Goal: Ask a question: Seek information or help from site administrators or community

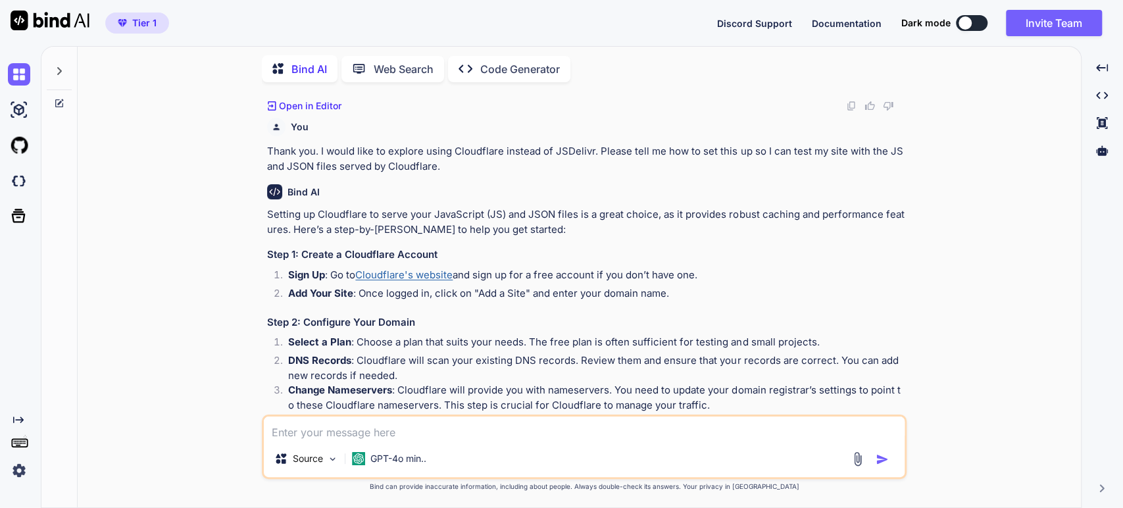
scroll to position [481, 0]
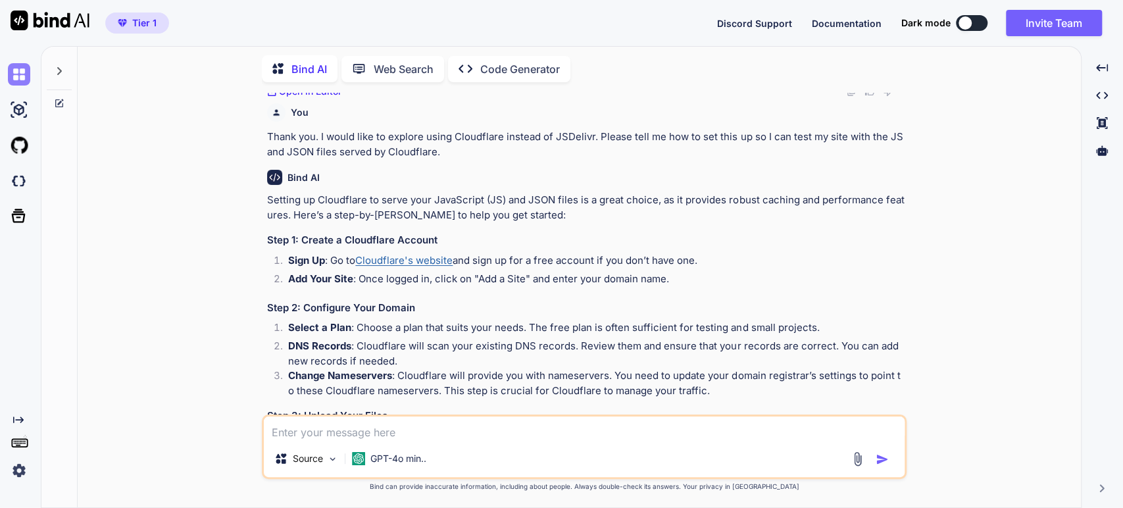
click at [16, 72] on img at bounding box center [19, 74] width 22 height 22
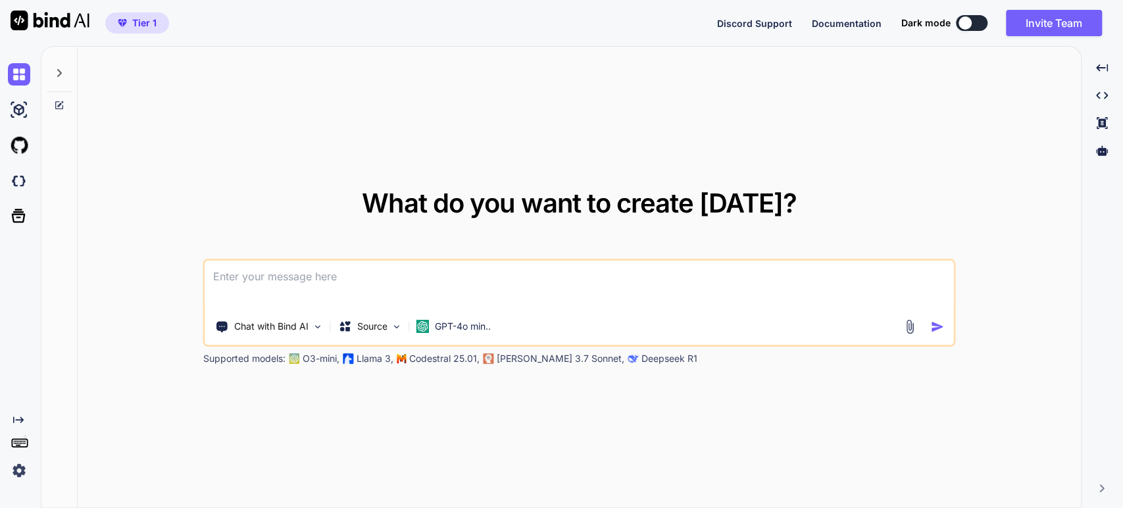
click at [20, 472] on img at bounding box center [19, 470] width 22 height 22
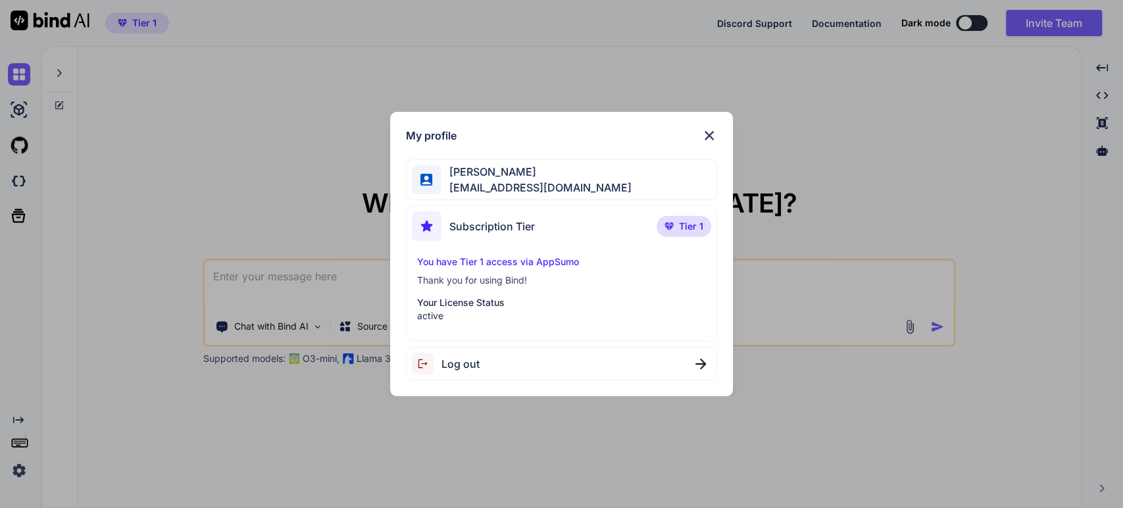
click at [701, 130] on img at bounding box center [709, 136] width 16 height 16
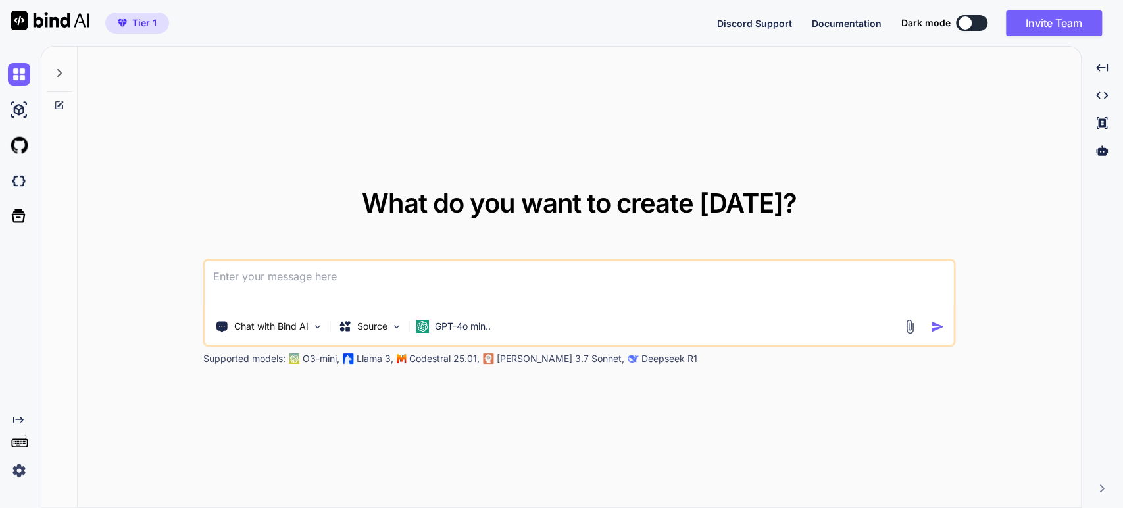
click at [62, 78] on div at bounding box center [59, 69] width 25 height 45
type textarea "x"
click at [55, 68] on icon at bounding box center [59, 73] width 11 height 11
type textarea "x"
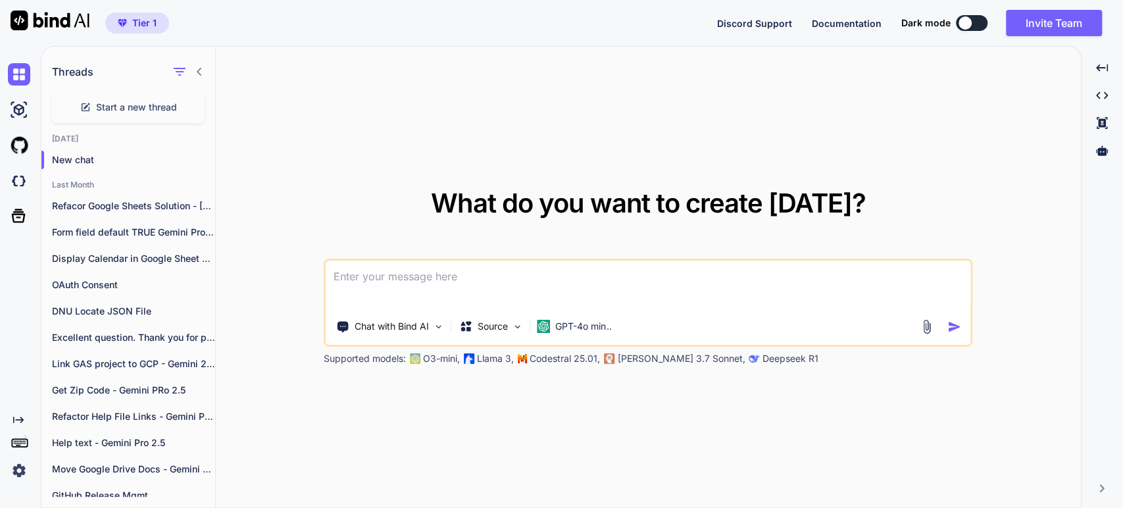
click at [401, 283] on textarea at bounding box center [648, 284] width 645 height 49
type textarea "Y"
type textarea "x"
type textarea "Yo"
type textarea "x"
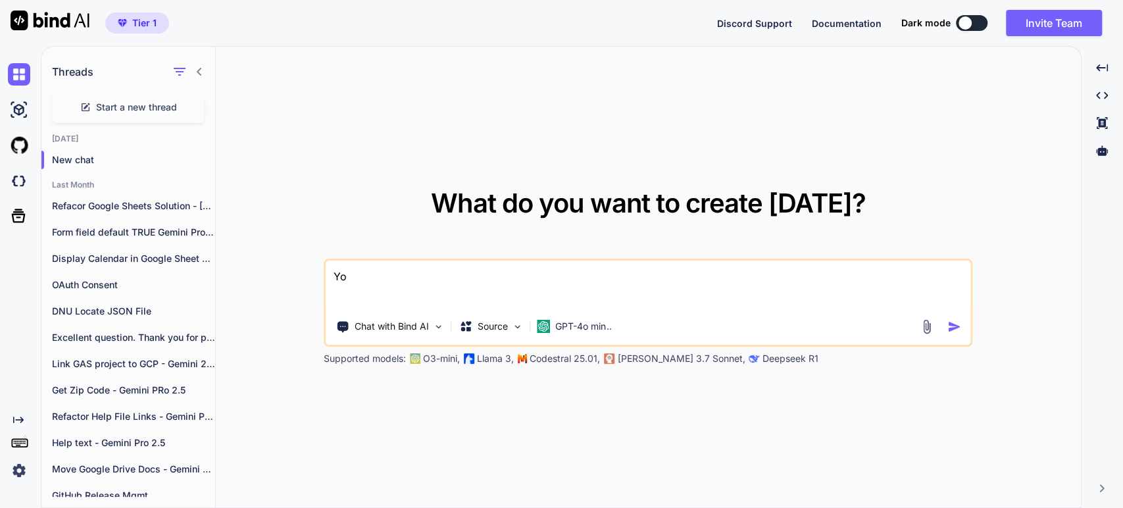
type textarea "You"
type textarea "x"
type textarea "You"
type textarea "x"
type textarea "You a"
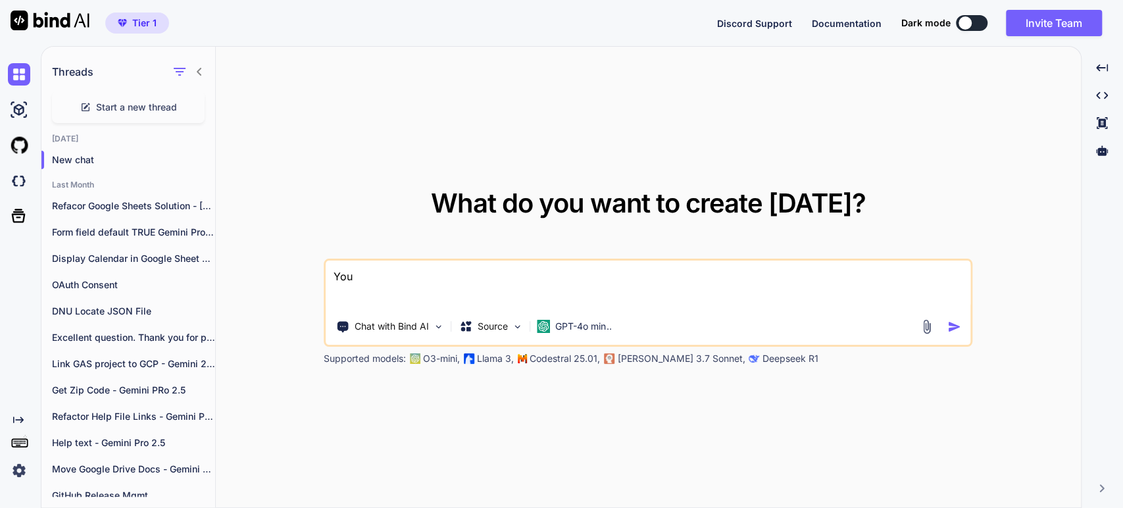
type textarea "x"
type textarea "You ar"
type textarea "x"
type textarea "You are"
type textarea "x"
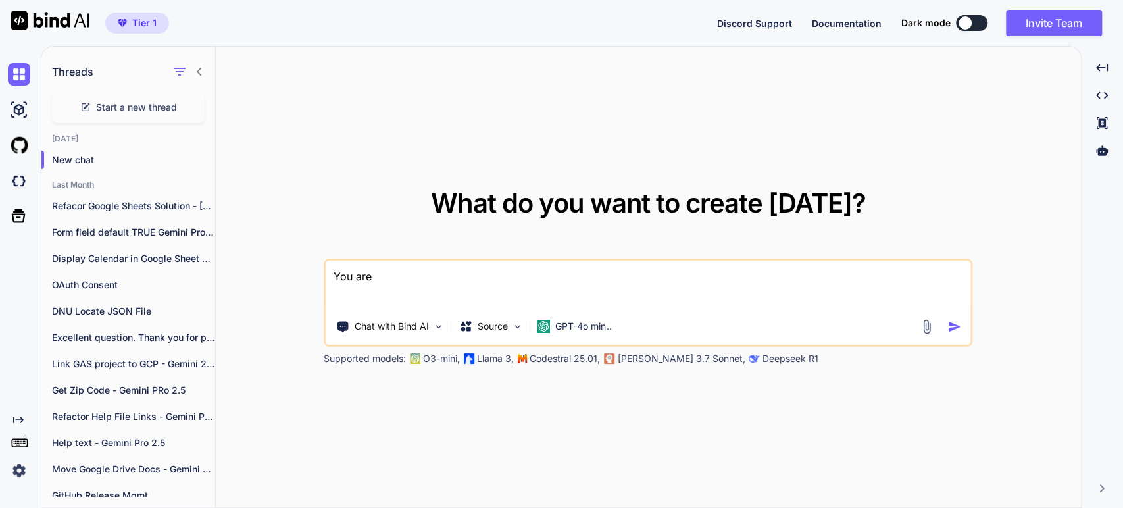
type textarea "You are"
type textarea "x"
type textarea "You are a"
type textarea "x"
type textarea "You are a"
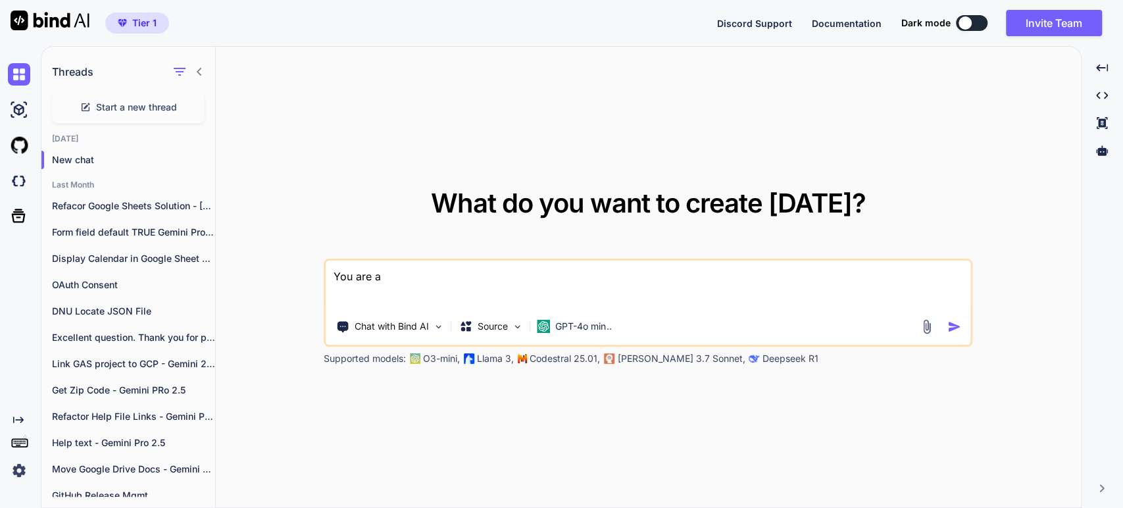
type textarea "x"
type textarea "You are a s"
type textarea "x"
type textarea "You are a sk"
type textarea "x"
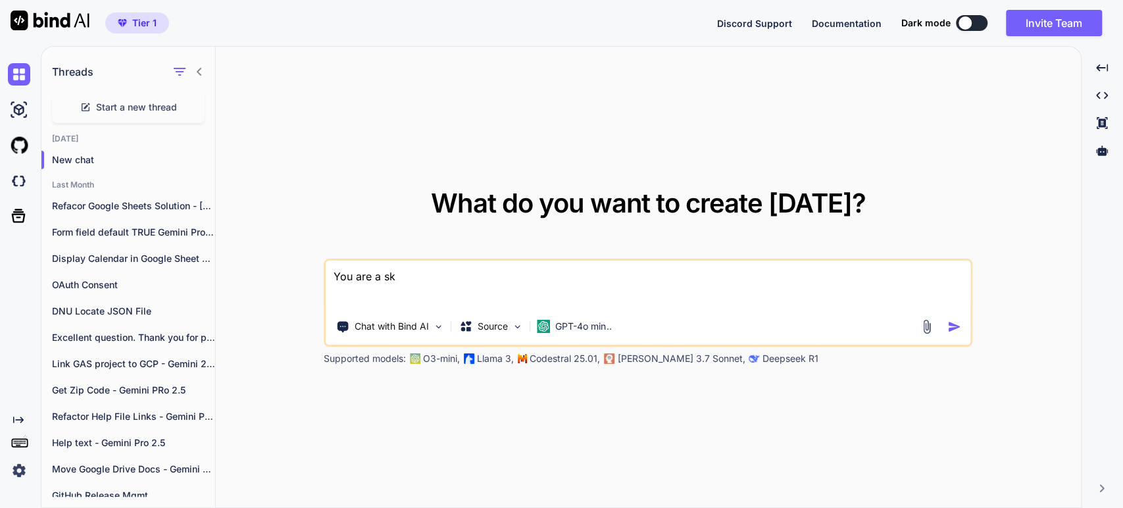
type textarea "You are a ski"
type textarea "x"
type textarea "You are a skil"
type textarea "x"
type textarea "You are a skill"
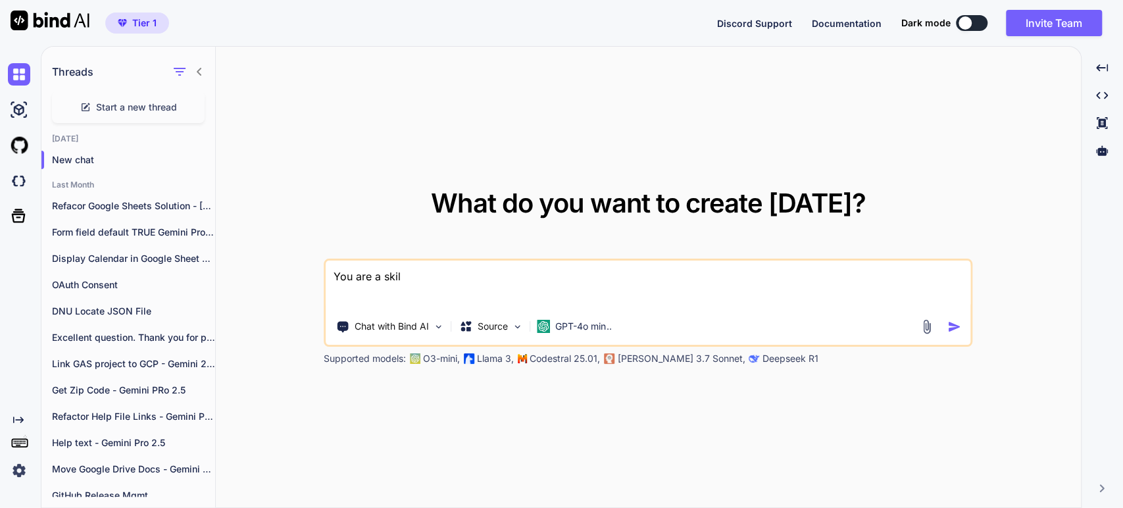
type textarea "x"
type textarea "You are a skille"
type textarea "x"
type textarea "You are a skilled"
type textarea "x"
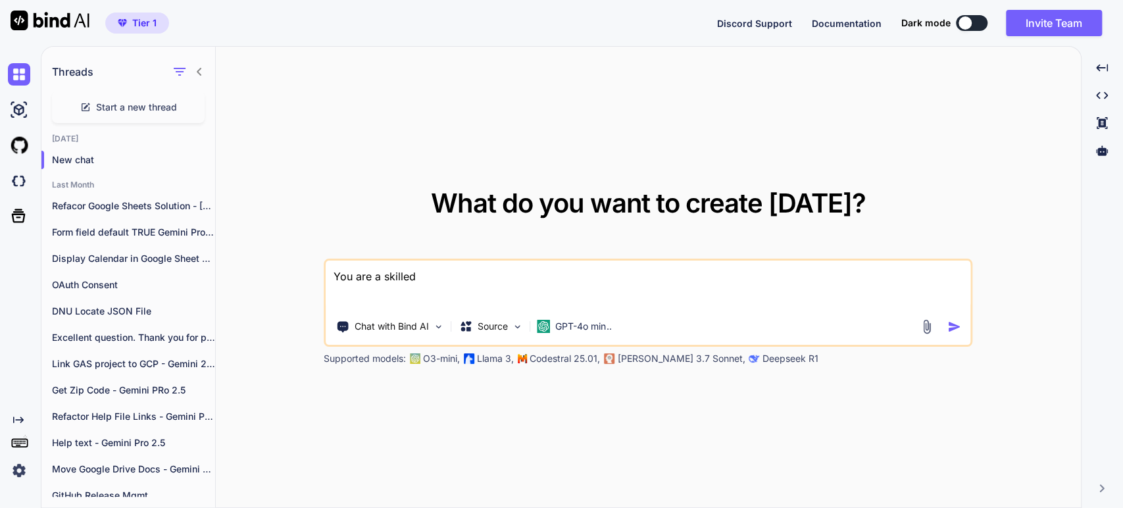
type textarea "You are a skilled"
type textarea "x"
type textarea "You are a skilled d"
type textarea "x"
type textarea "You are a skilled de"
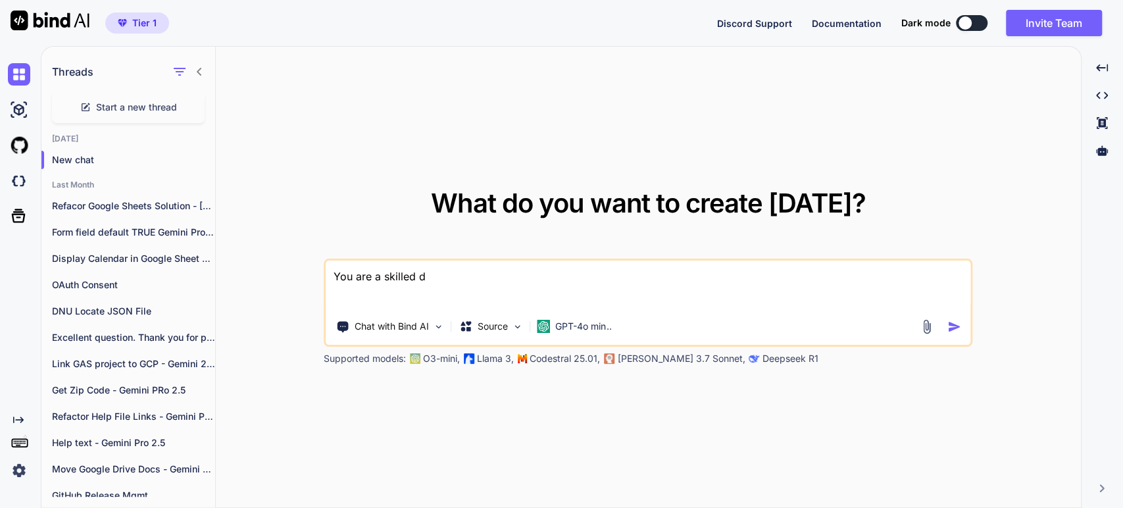
type textarea "x"
type textarea "You are a skilled des"
type textarea "x"
type textarea "You are a skilled desi"
type textarea "x"
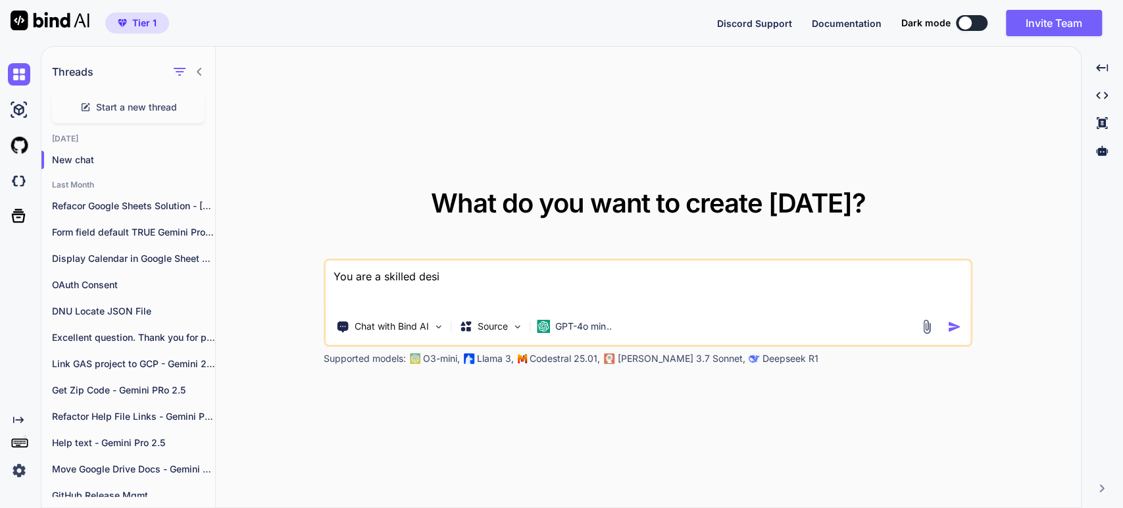
type textarea "You are a skilled desig"
type textarea "x"
type textarea "You are a skilled design"
type textarea "x"
type textarea "You are a skilled designe"
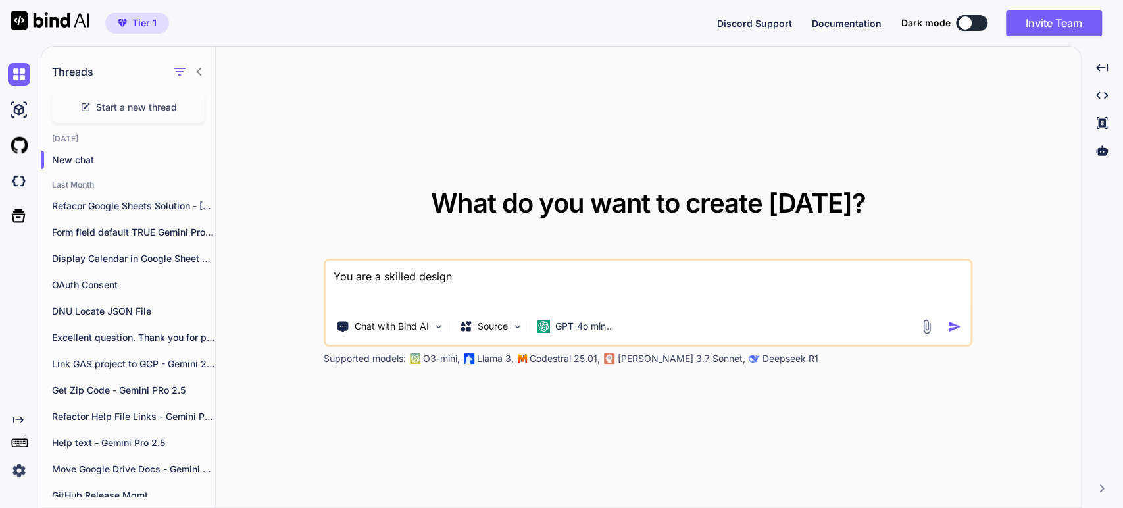
type textarea "x"
type textarea "You are a skilled designer"
type textarea "x"
type textarea "You are a skilled designe"
type textarea "x"
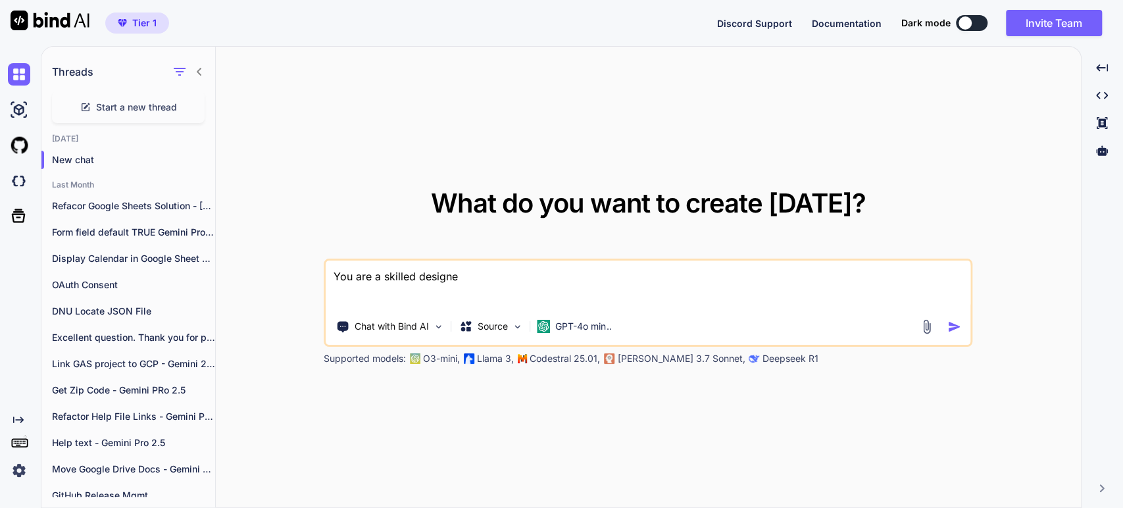
type textarea "You are a skilled design"
type textarea "x"
type textarea "You are a skilled desig"
type textarea "x"
type textarea "You are a skilled desi"
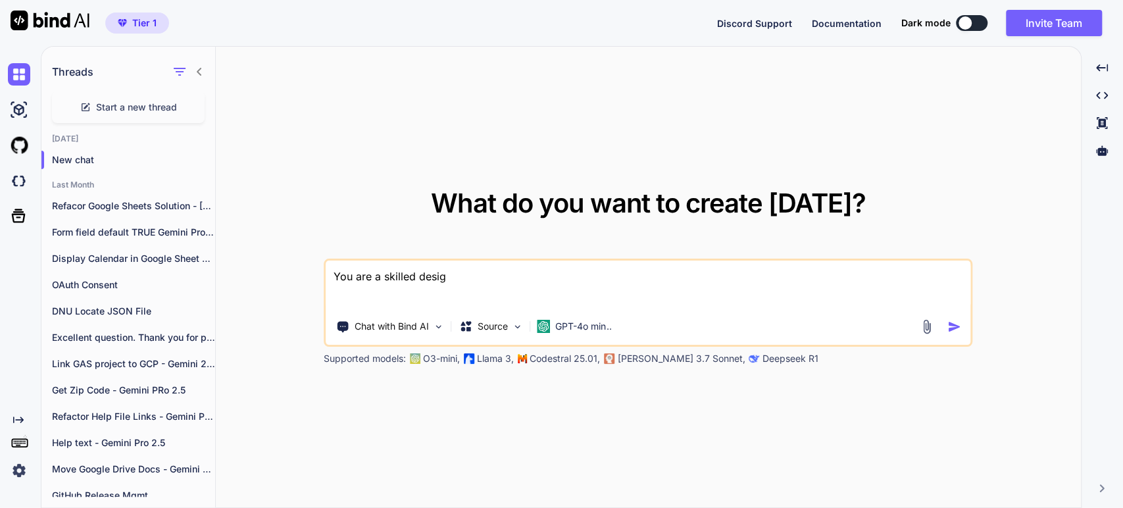
type textarea "x"
type textarea "You are a skilled des"
type textarea "x"
type textarea "You are a skilled de"
type textarea "x"
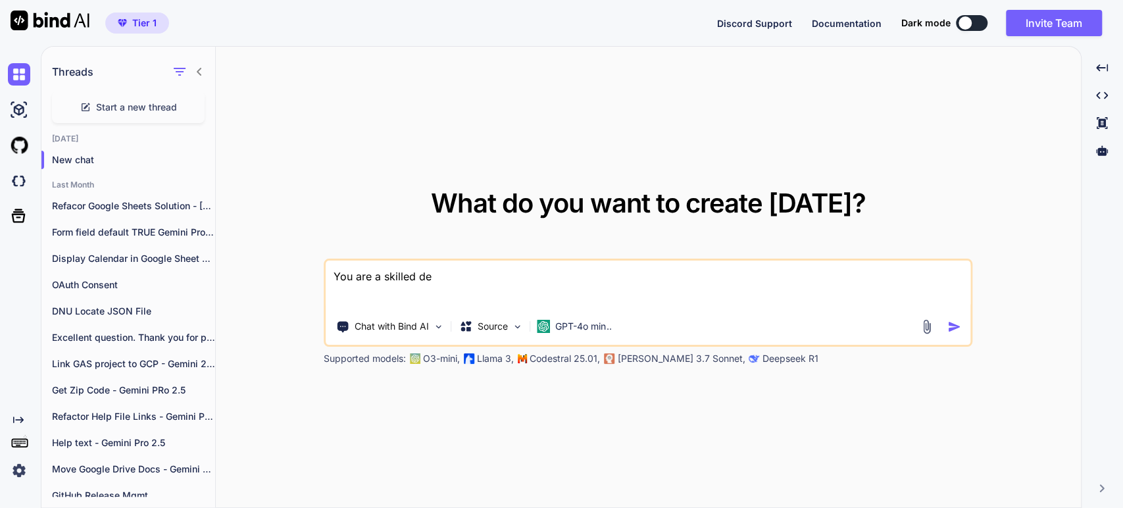
type textarea "You are a skilled des"
type textarea "x"
type textarea "You are a skilled desi"
type textarea "x"
type textarea "You are a skilled desig"
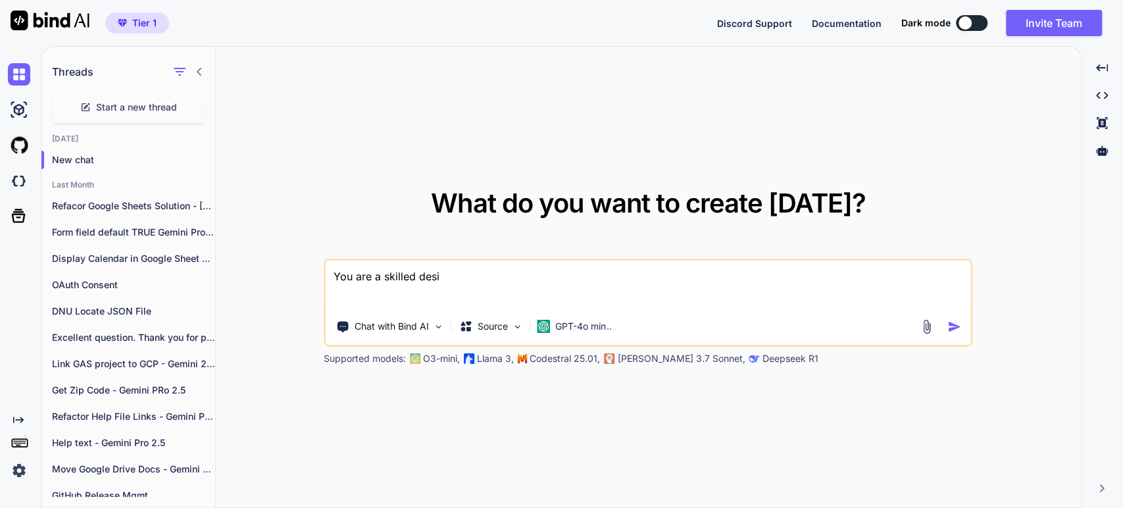
type textarea "x"
type textarea "You are a skilled design"
type textarea "x"
type textarea "You are a skilled designe"
type textarea "x"
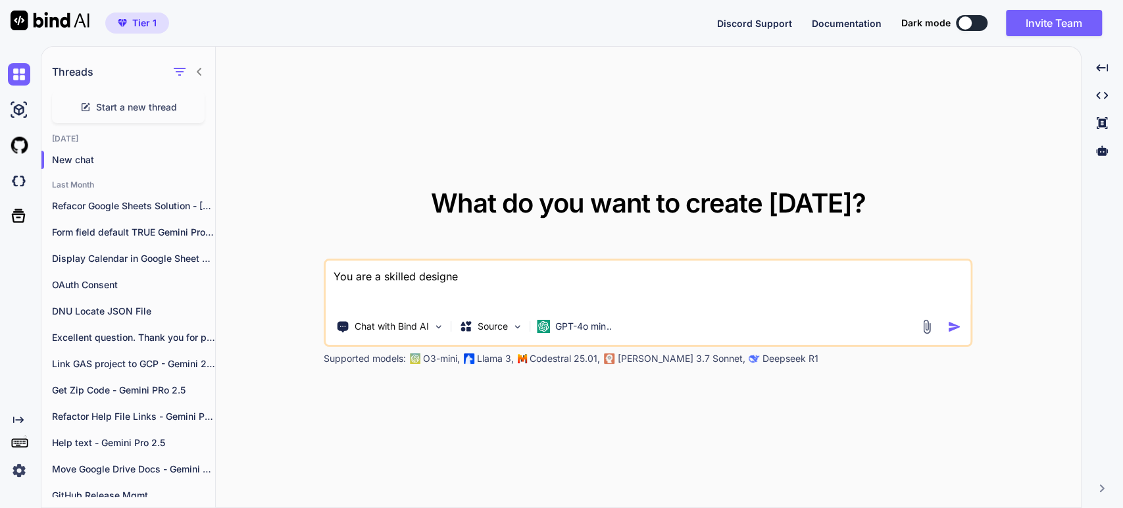
type textarea "You are a skilled designer"
type textarea "x"
type textarea "You are a skilled designer"
type textarea "x"
type textarea "You are a skilled designer w"
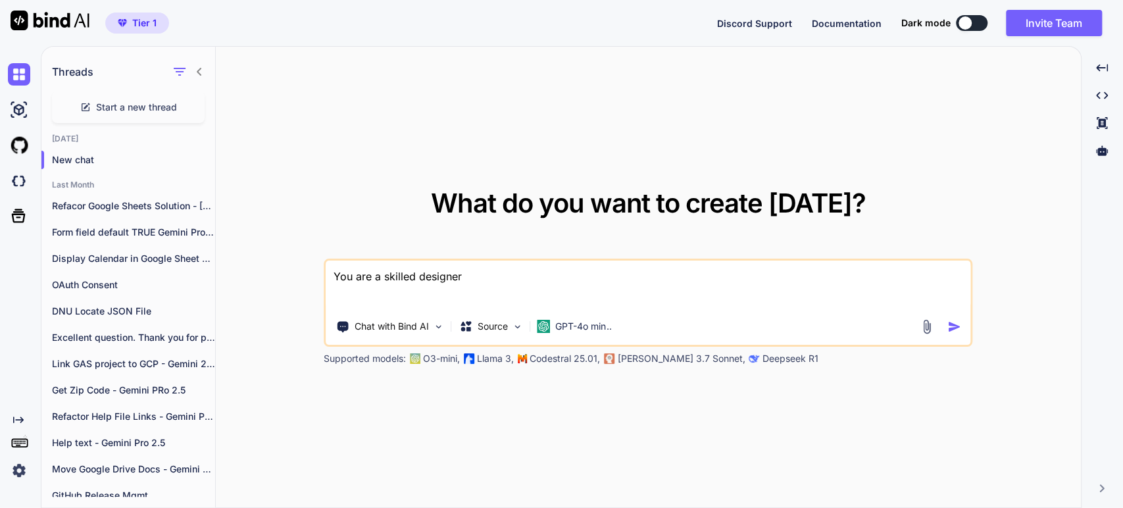
type textarea "x"
type textarea "You are a skilled designer wi"
type textarea "x"
type textarea "You are a skilled designer wit"
type textarea "x"
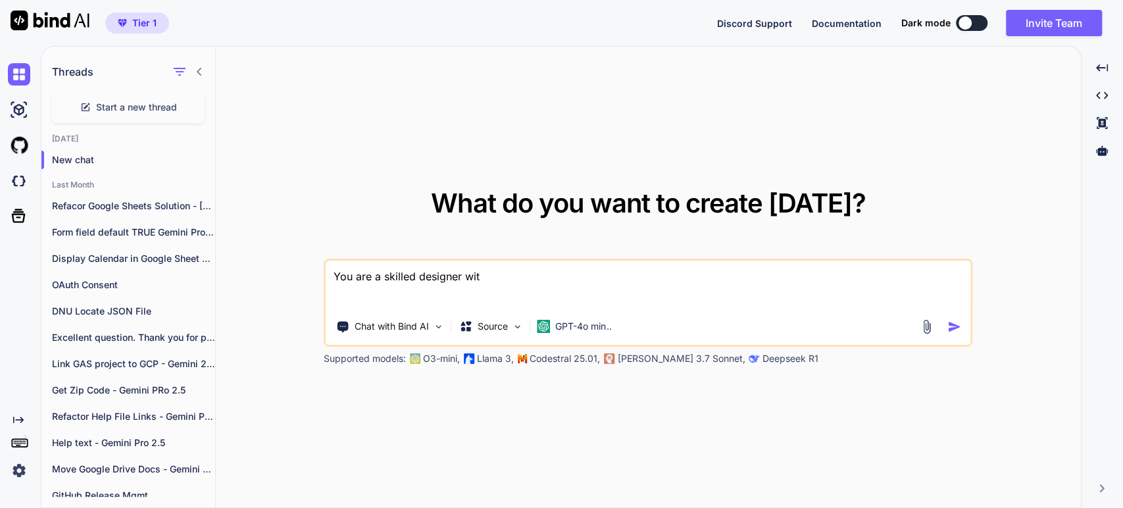
type textarea "You are a skilled designer with"
type textarea "x"
type textarea "You are a skilled designer with"
type textarea "x"
type textarea "You are a skilled designer with e"
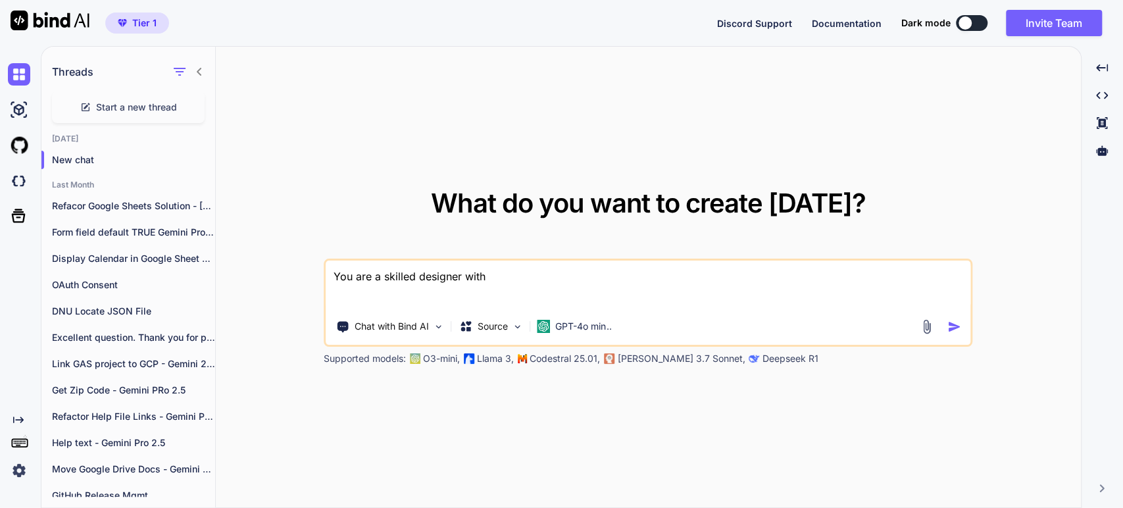
type textarea "x"
type textarea "You are a skilled designer with ex"
type textarea "x"
type textarea "You are a skilled designer with exp"
type textarea "x"
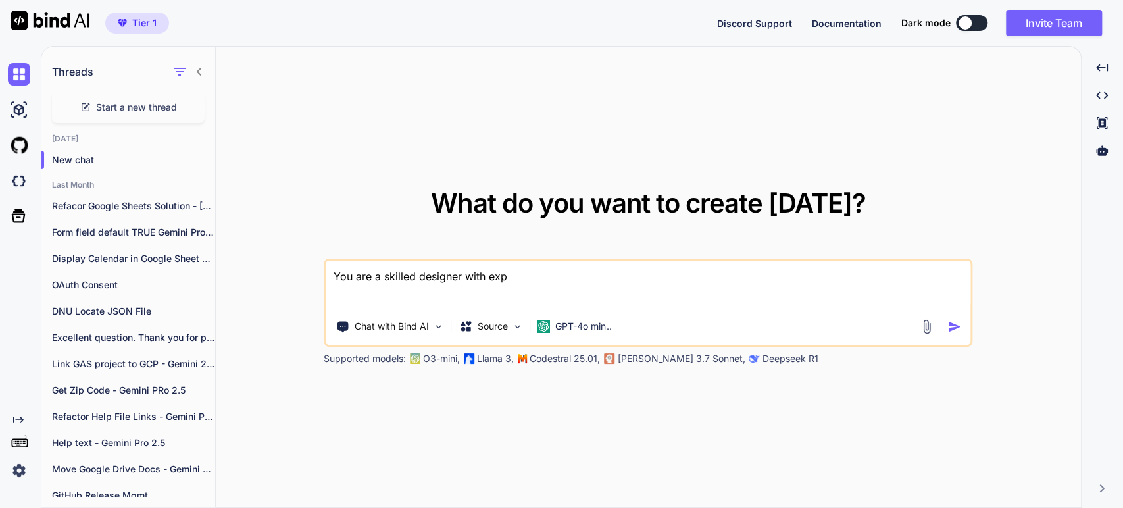
type textarea "You are a skilled designer with expe"
type textarea "x"
type textarea "You are a skilled designer with exper"
type textarea "x"
type textarea "You are a skilled designer with expert"
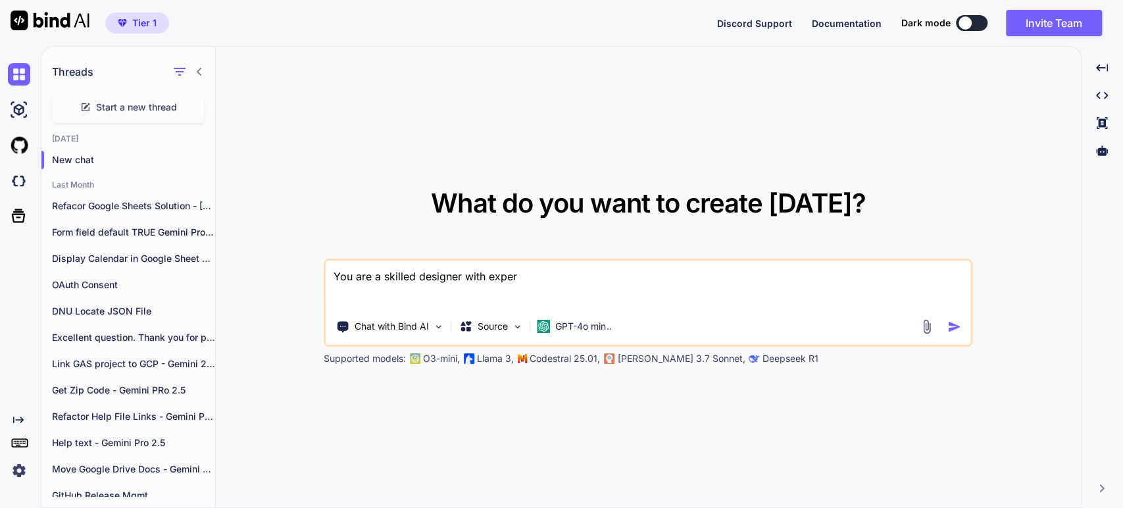
type textarea "x"
type textarea "You are a skilled designer with experti"
type textarea "x"
type textarea "You are a skilled designer with expertis"
type textarea "x"
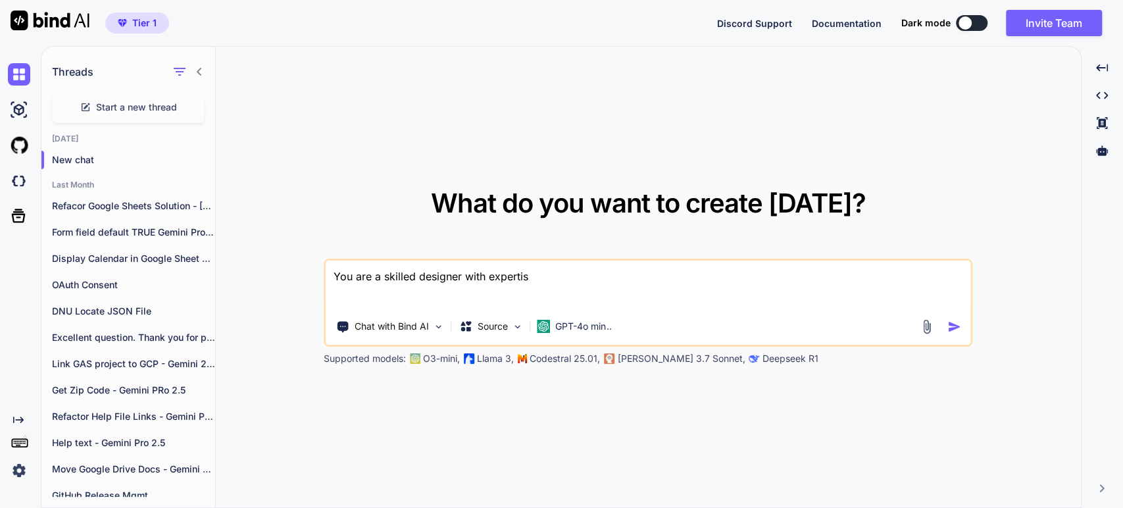
type textarea "You are a skilled designer with expertise"
type textarea "x"
type textarea "You are a skilled designer with expertise"
type textarea "x"
type textarea "You are a skilled designer with expertise w"
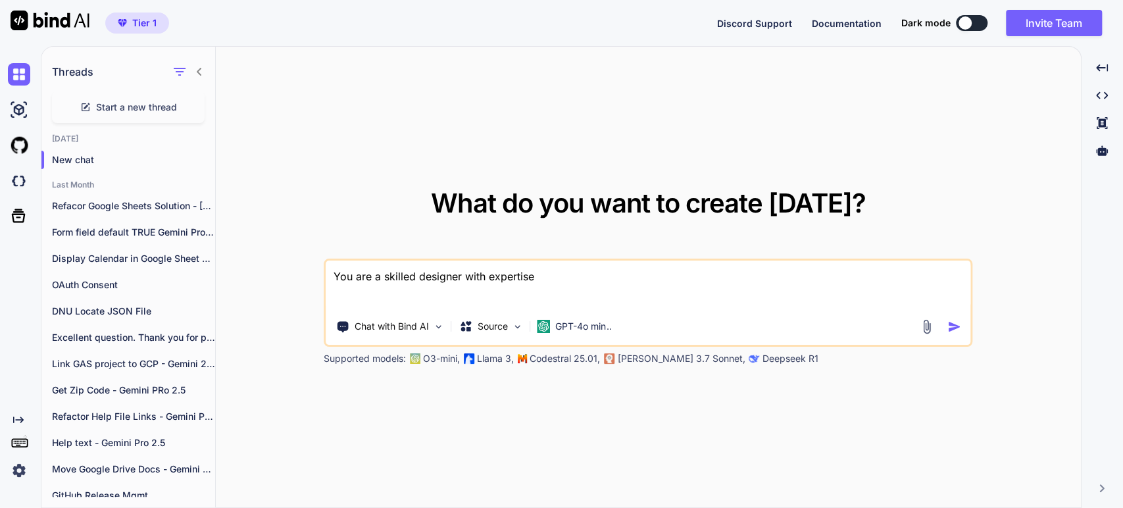
type textarea "x"
type textarea "You are a skilled designer with expertise wo"
type textarea "x"
type textarea "You are a skilled designer with expertise wor"
type textarea "x"
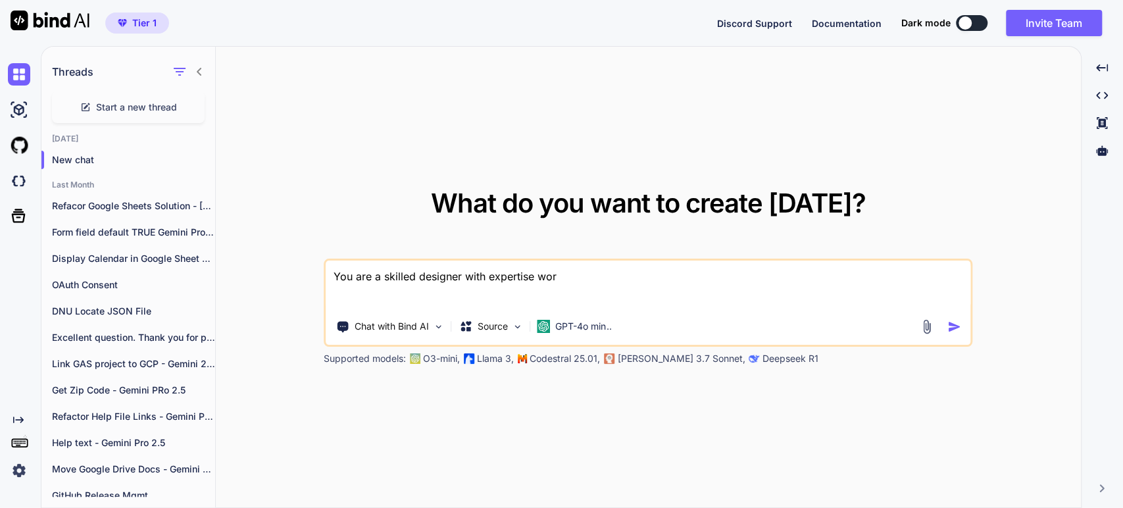
type textarea "You are a skilled designer with expertise work"
type textarea "x"
type textarea "You are a skilled designer with expertise worki"
type textarea "x"
type textarea "You are a skilled designer with expertise workin"
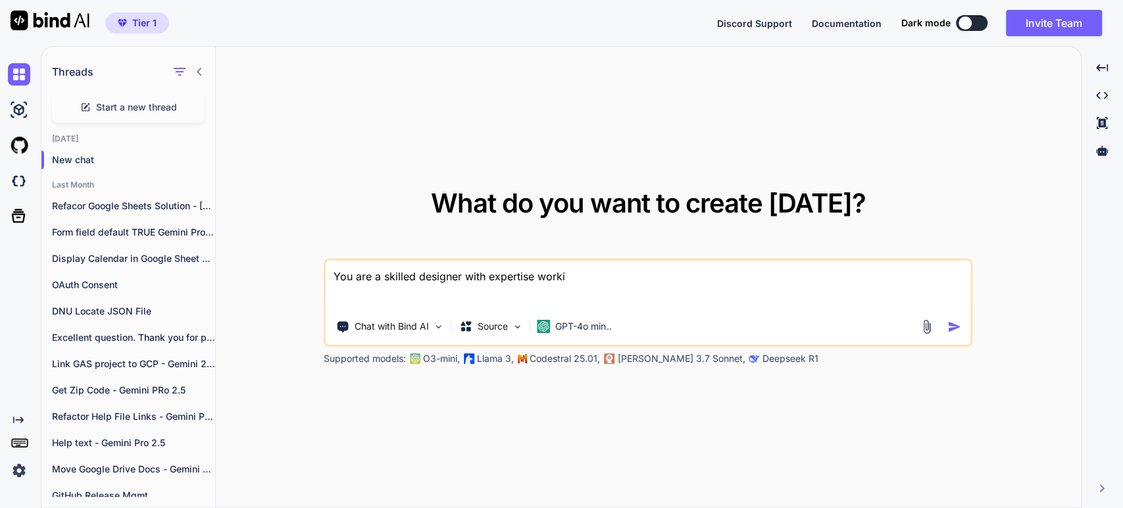
type textarea "x"
type textarea "You are a skilled designer with expertise working"
type textarea "x"
type textarea "You are a skilled designer with expertise working"
type textarea "x"
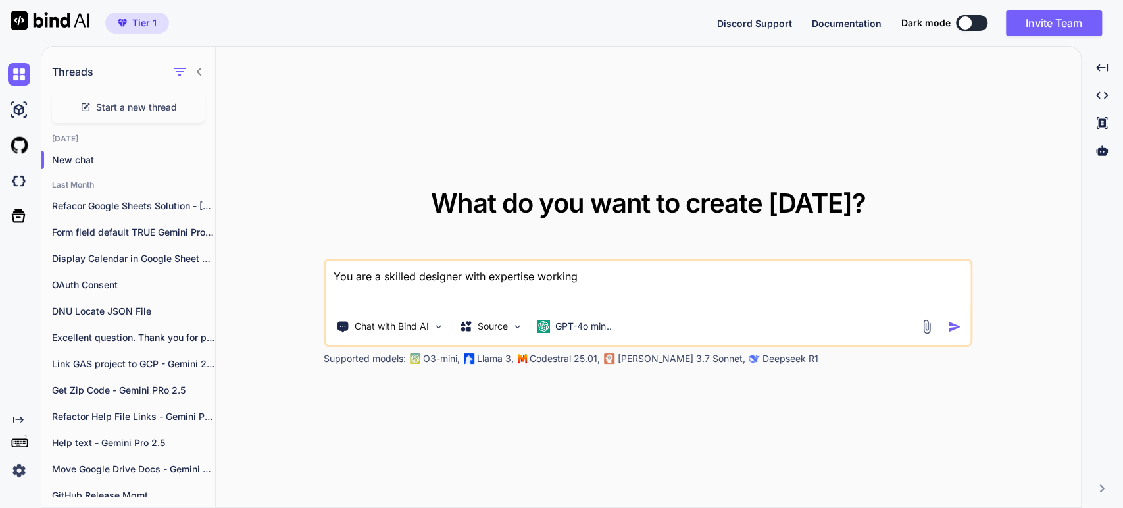
type textarea "You are a skilled designer with expertise working w"
type textarea "x"
type textarea "You are a skilled designer with expertise working wi"
type textarea "x"
type textarea "You are a skilled designer with expertise working wit"
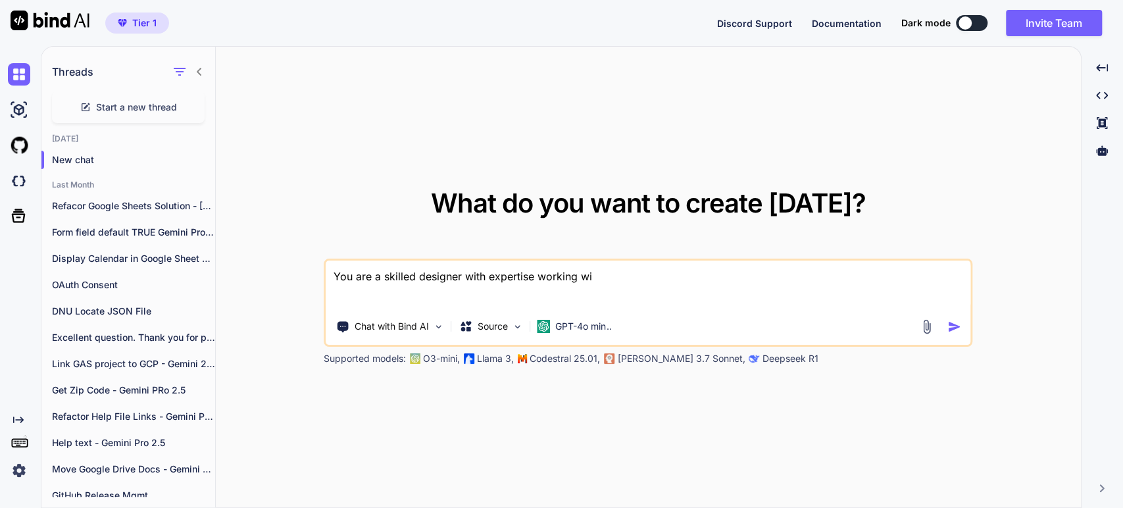
type textarea "x"
type textarea "You are a skilled designer with expertise working with"
type textarea "x"
type textarea "You are a skilled designer with expertise working with"
type textarea "x"
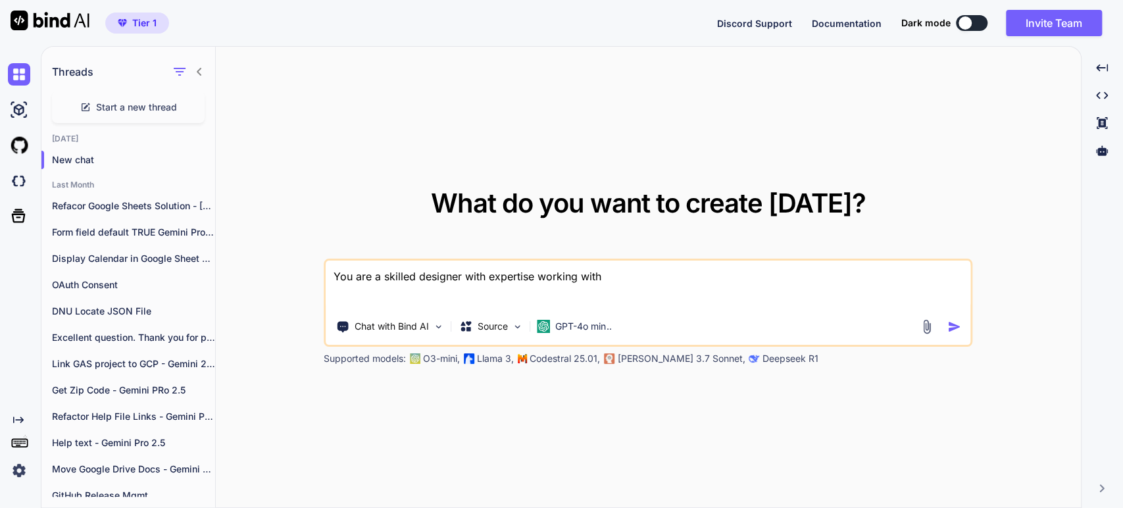
type textarea "You are a skilled designer with expertise working with G"
type textarea "x"
type textarea "You are a skilled designer with expertise working with [PERSON_NAME]"
type textarea "x"
type textarea "You are a skilled designer with expertise working with Goo"
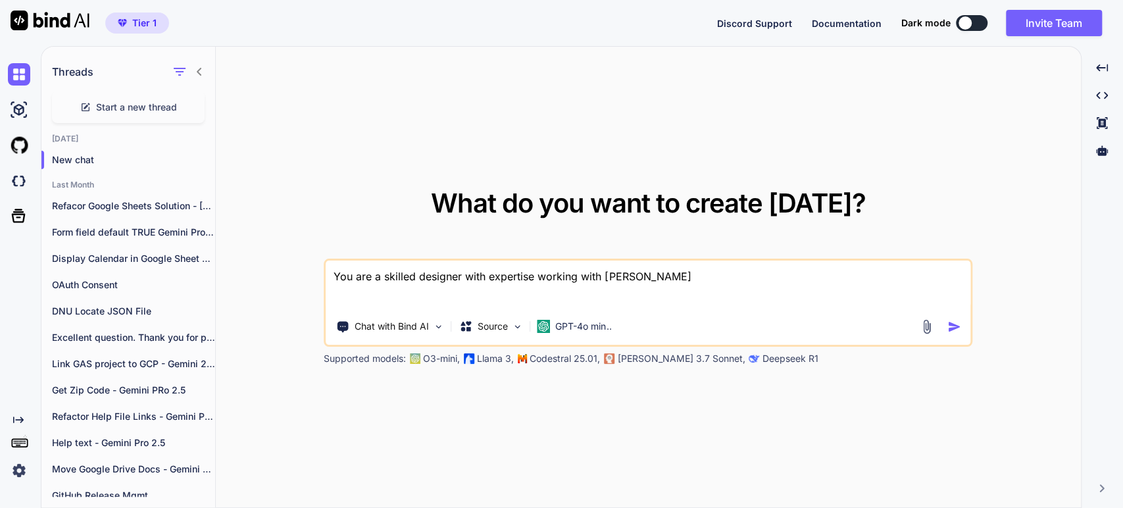
type textarea "x"
type textarea "You are a skilled designer with expertise working with Goog"
type textarea "x"
type textarea "You are a skilled designer with expertise working with Googl"
type textarea "x"
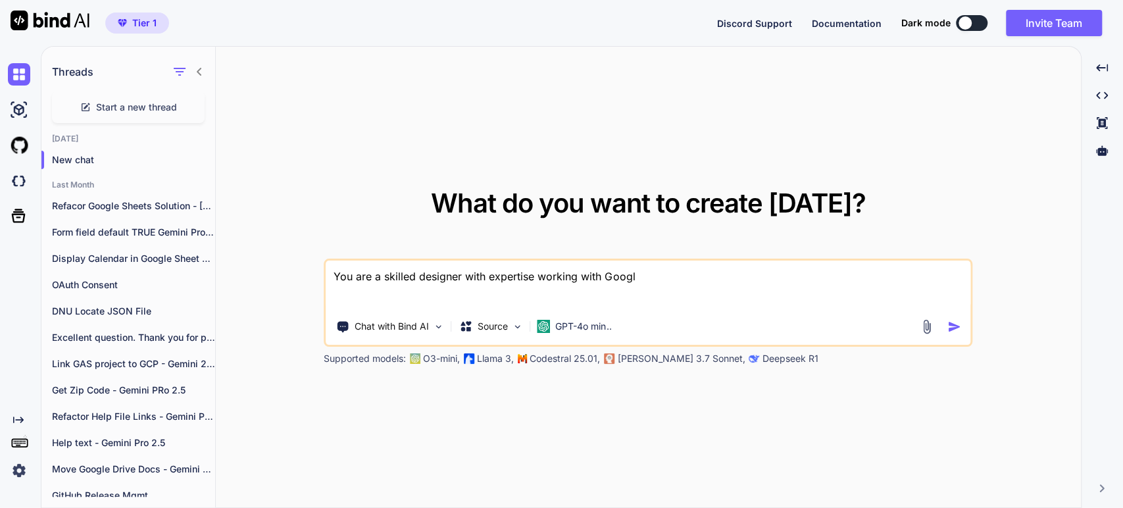
type textarea "You are a skilled designer with expertise working with Google"
type textarea "x"
type textarea "You are a skilled designer with expertise working with Google"
type textarea "x"
type textarea "You are a skilled designer with expertise working with Google S"
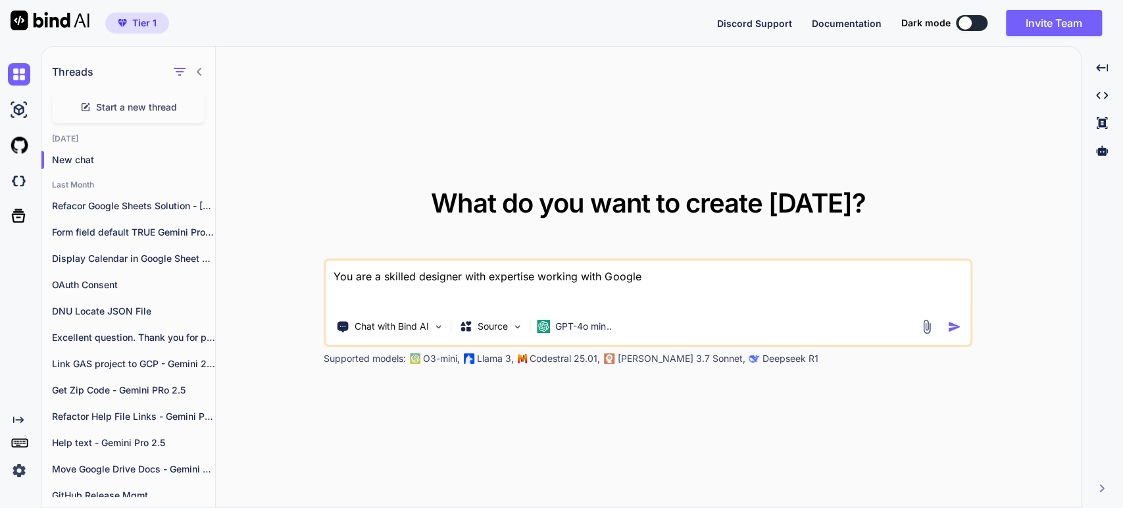
type textarea "x"
type textarea "You are a skilled designer with expertise working with Google Sl"
type textarea "x"
type textarea "You are a skilled designer with expertise working with Google Sli"
type textarea "x"
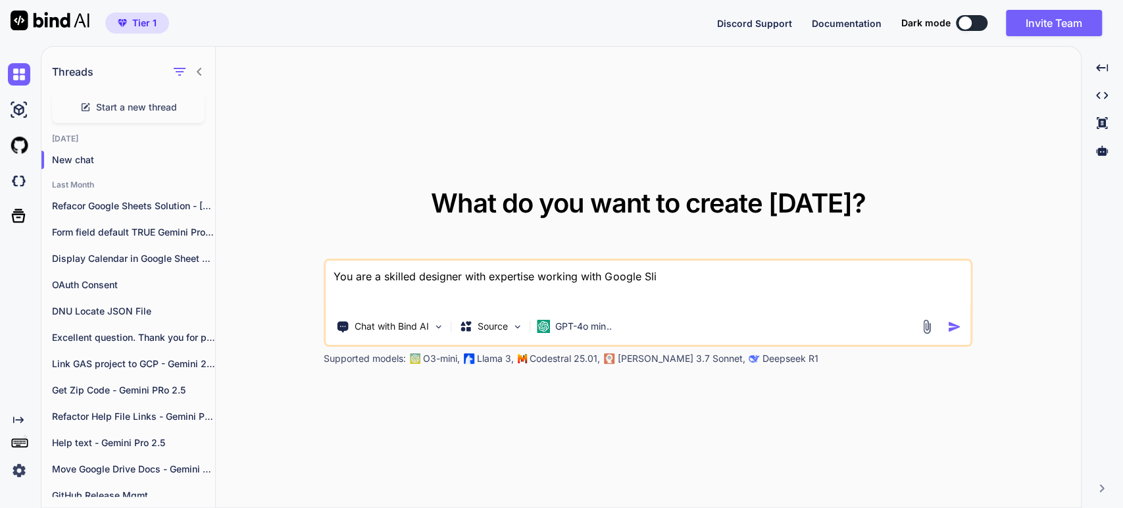
type textarea "You are a skilled designer with expertise working with Google Slid"
type textarea "x"
type textarea "You are a skilled designer with expertise working with Google Slide"
type textarea "x"
type textarea "You are a skilled designer with expertise working with Google Slide"
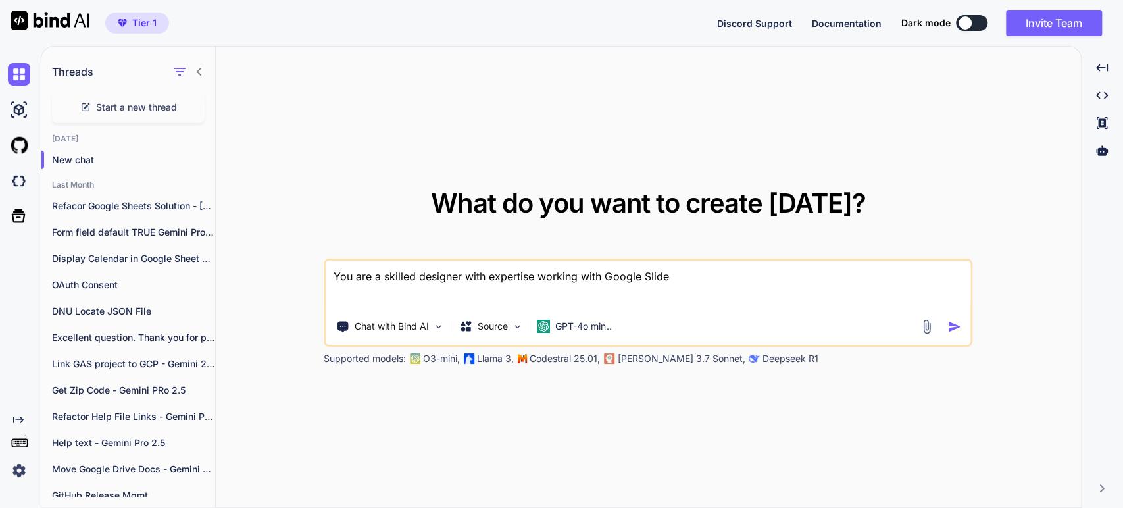
type textarea "x"
type textarea "You are a skilled designer with expertise working with Google Slide f"
type textarea "x"
type textarea "You are a skilled designer with expertise working with Google Slide fi"
type textarea "x"
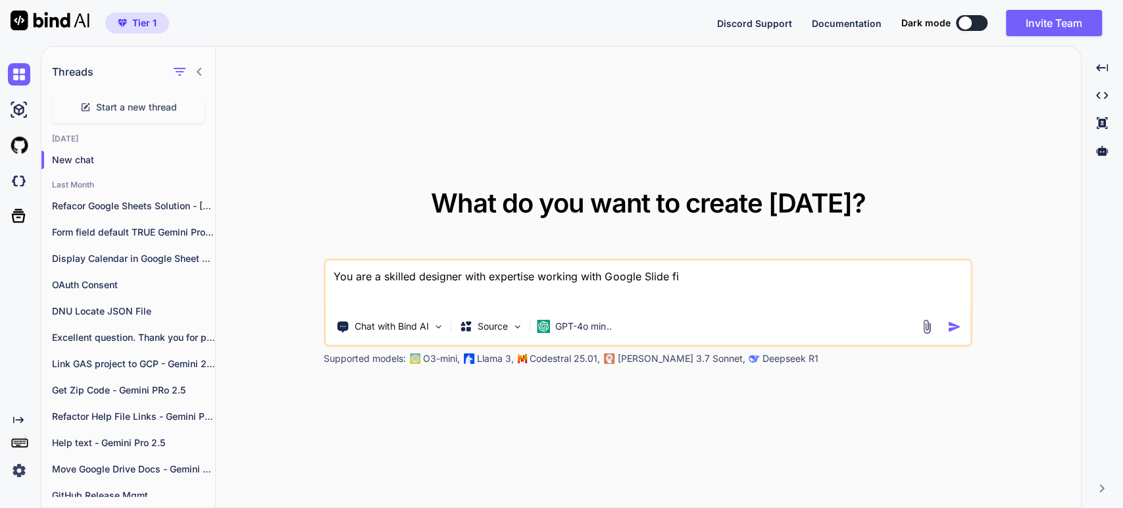
type textarea "You are a skilled designer with expertise working with Google Slide fil"
type textarea "x"
type textarea "You are a skilled designer with expertise working with Google Slide file"
type textarea "x"
type textarea "You are a skilled designer with expertise working with Google Slide files"
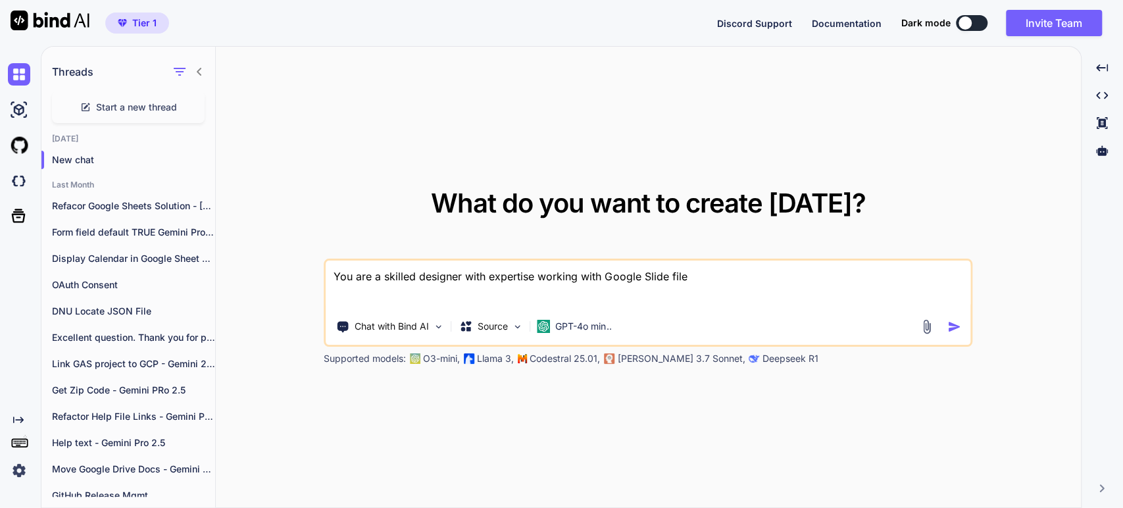
type textarea "x"
type textarea "You are a skilled designer with expertise working with Google Slide files."
type textarea "x"
type textarea "You are a skilled designer with expertise working with Google Slide files."
type textarea "x"
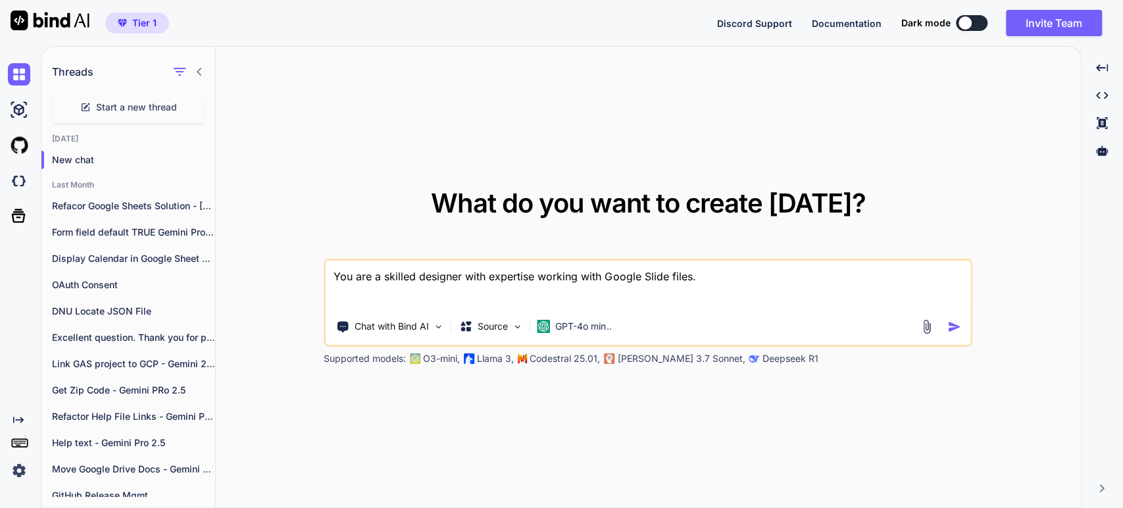
type textarea "You are a skilled designer with expertise working with Google Slide files. I"
type textarea "x"
type textarea "You are a skilled designer with expertise working with Google Slide files. I"
type textarea "x"
type textarea "You are a skilled designer with expertise working with Google Slide files. I n"
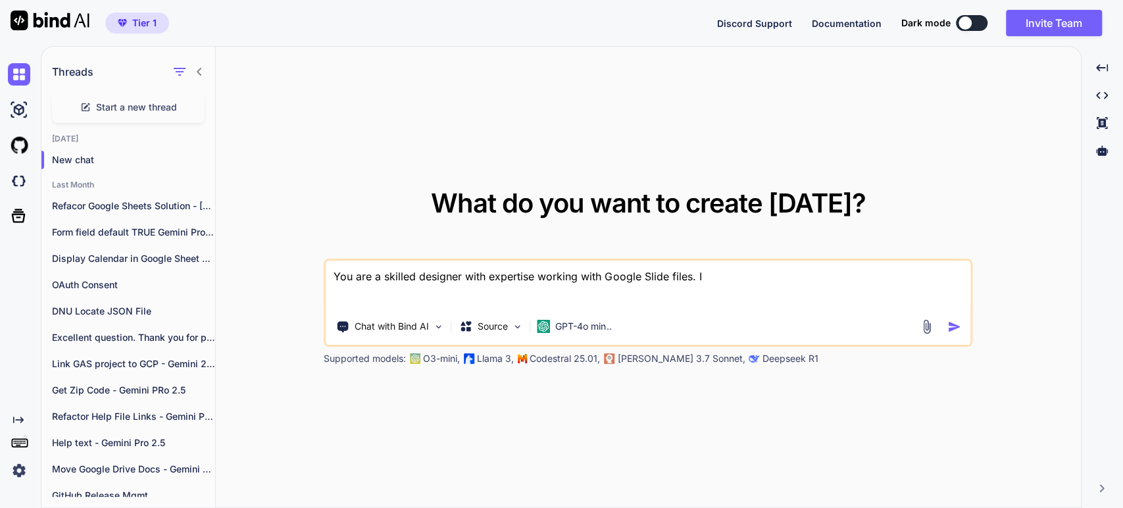
type textarea "x"
type textarea "You are a skilled designer with expertise working with Google Slide files. I ne"
type textarea "x"
type textarea "You are a skilled designer with expertise working with Google Slide files. I nee"
type textarea "x"
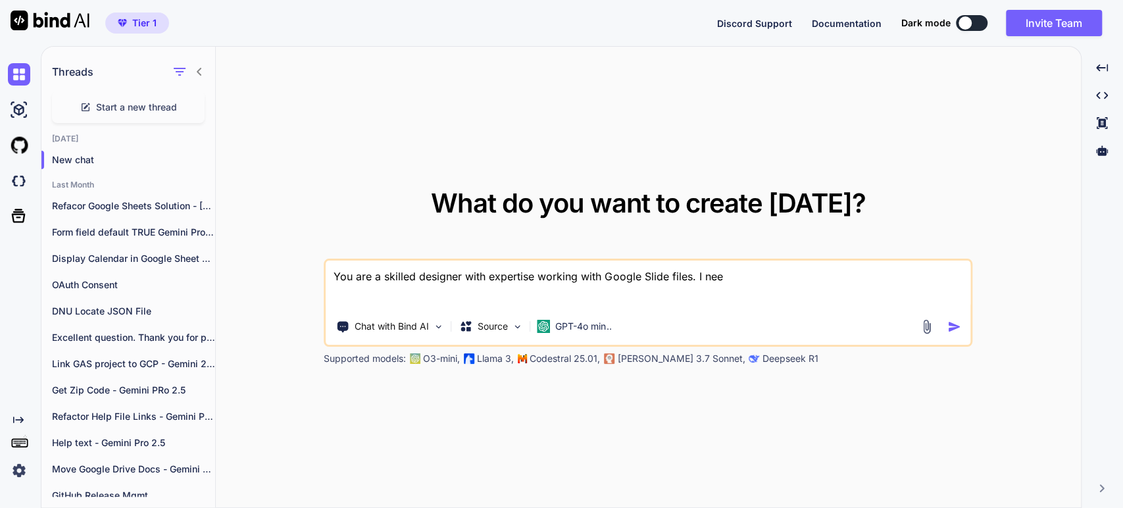
type textarea "You are a skilled designer with expertise working with Google Slide files. I ne…"
type textarea "x"
type textarea "You are a skilled designer with expertise working with Google Slide files. I ne…"
type textarea "x"
type textarea "You are a skilled designer with expertise working with Google Slide files. I ne…"
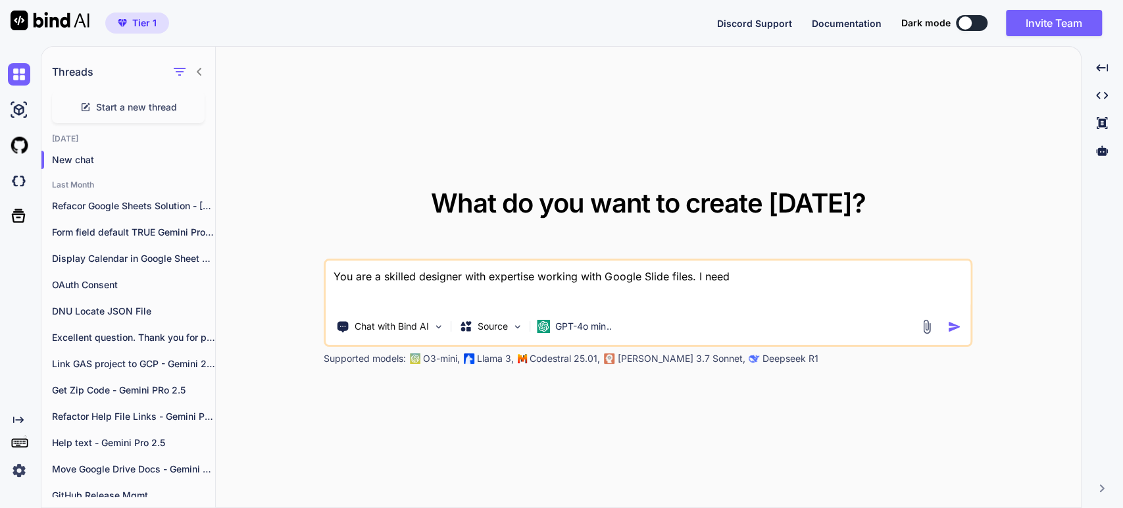
type textarea "x"
type textarea "You are a skilled designer with expertise working with Google Slide files. I ne…"
type textarea "x"
type textarea "You are a skilled designer with expertise working with Google Slide files. I ne…"
type textarea "x"
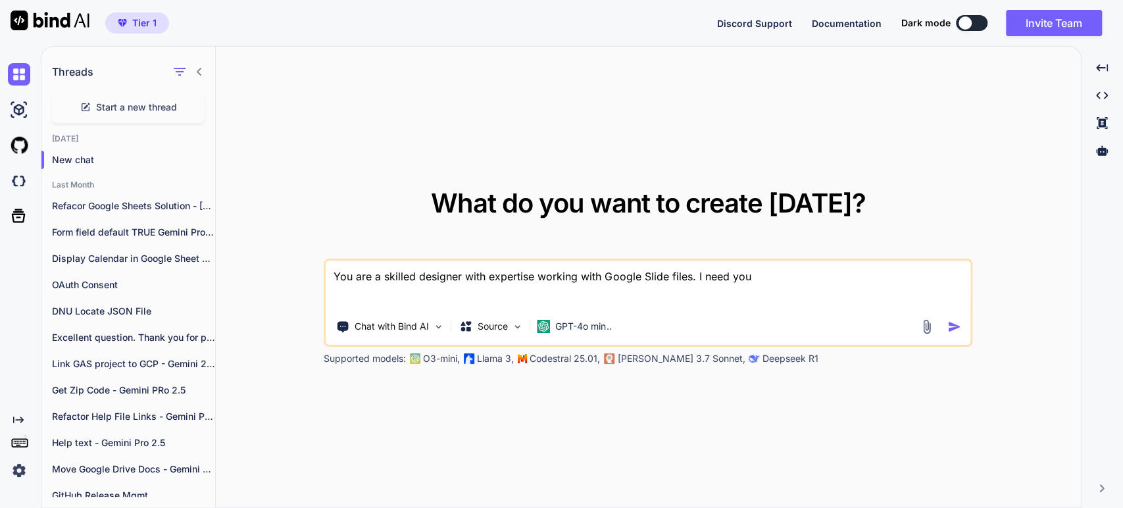
type textarea "You are a skilled designer with expertise working with Google Slide files. I ne…"
type textarea "x"
type textarea "You are a skilled designer with expertise working with Google Slide files. I ne…"
type textarea "x"
type textarea "You are a skilled designer with expertise working with Google Slide files. I ne…"
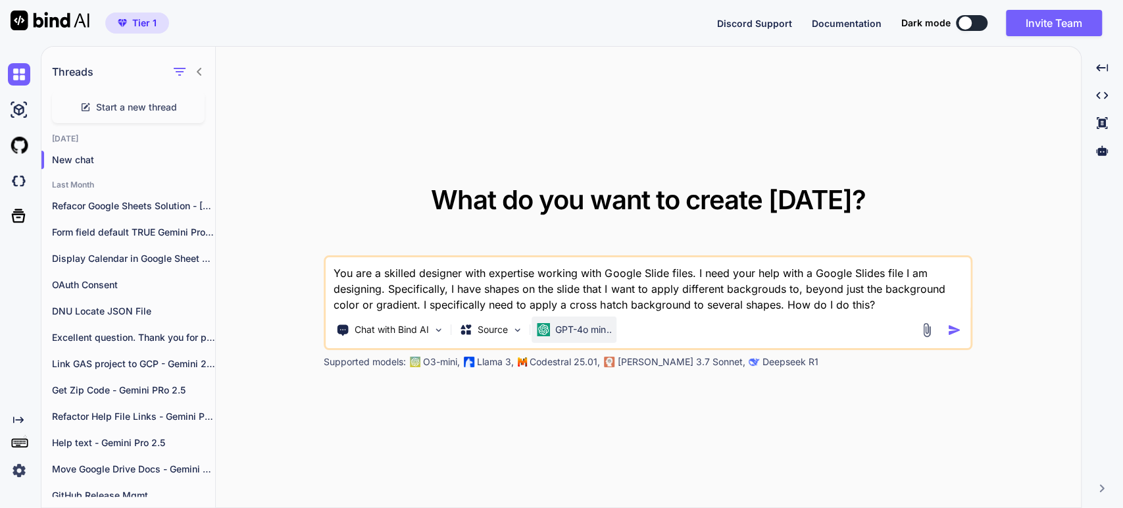
click at [579, 324] on p "GPT-4o min.." at bounding box center [583, 329] width 56 height 13
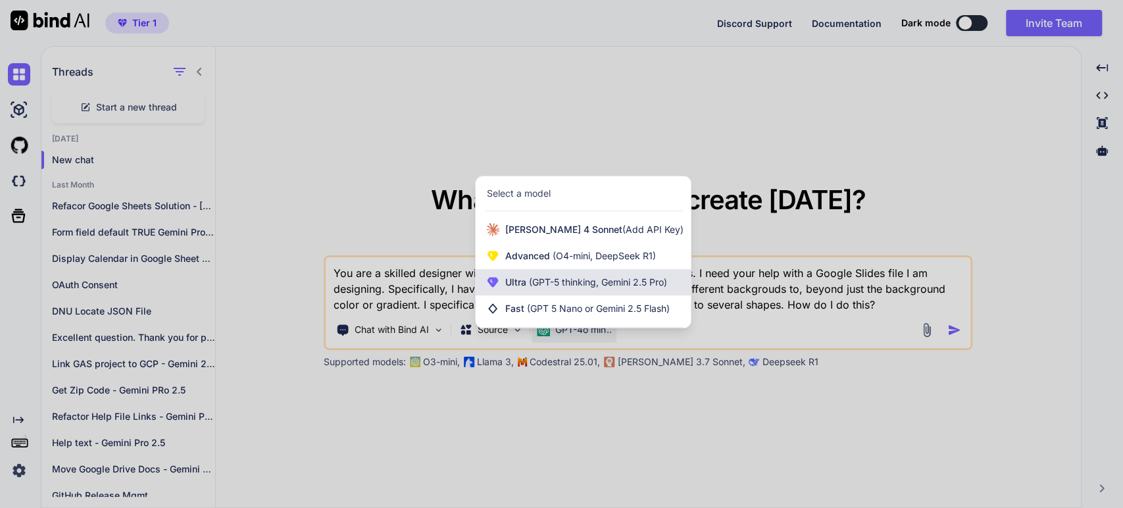
click at [556, 284] on span "(GPT-5 thinking, Gemini 2.5 Pro)" at bounding box center [595, 281] width 141 height 11
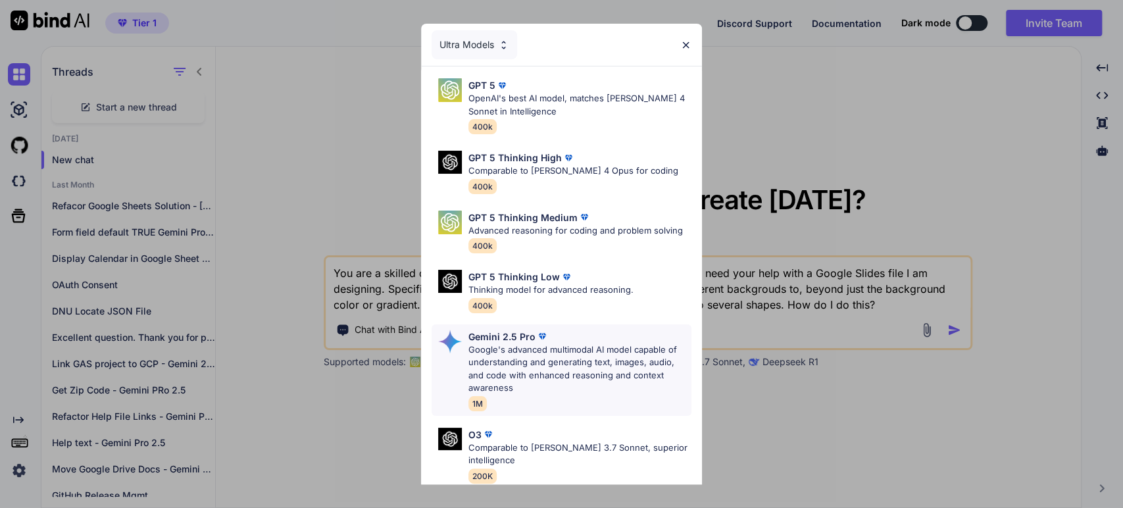
click at [514, 339] on p "Gemini 2.5 Pro" at bounding box center [501, 336] width 67 height 14
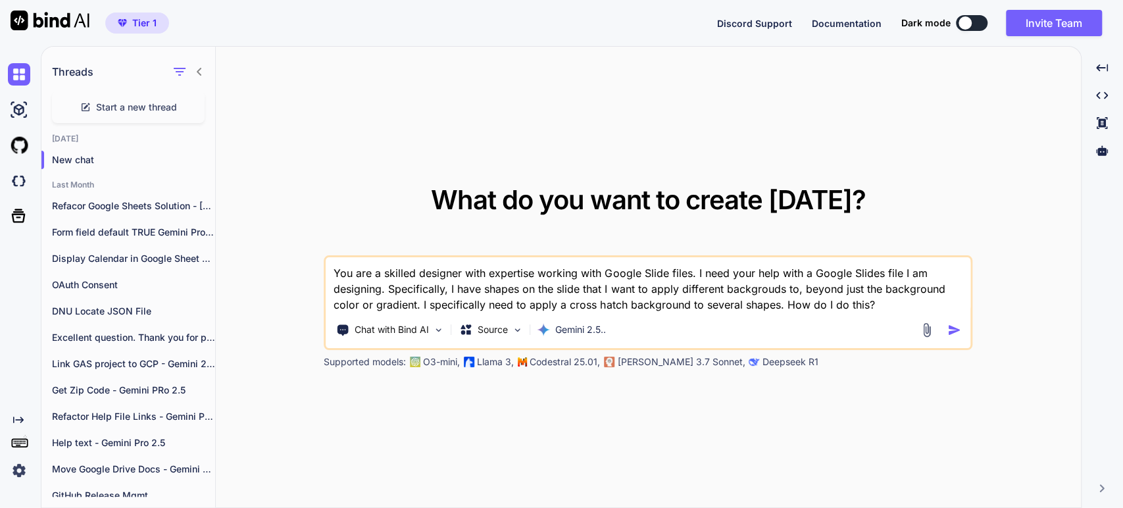
click at [958, 333] on img "button" at bounding box center [954, 330] width 14 height 14
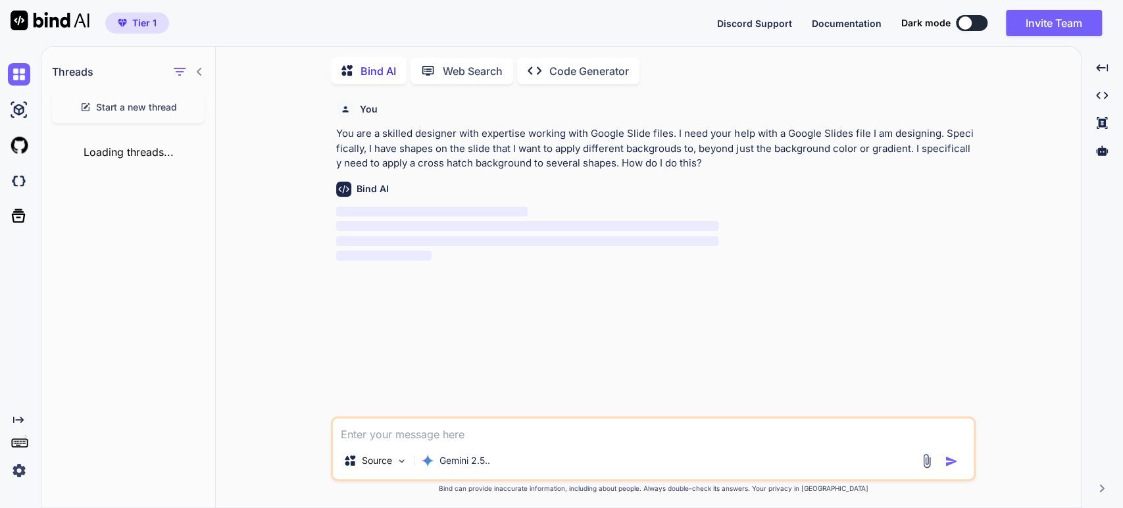
scroll to position [5, 0]
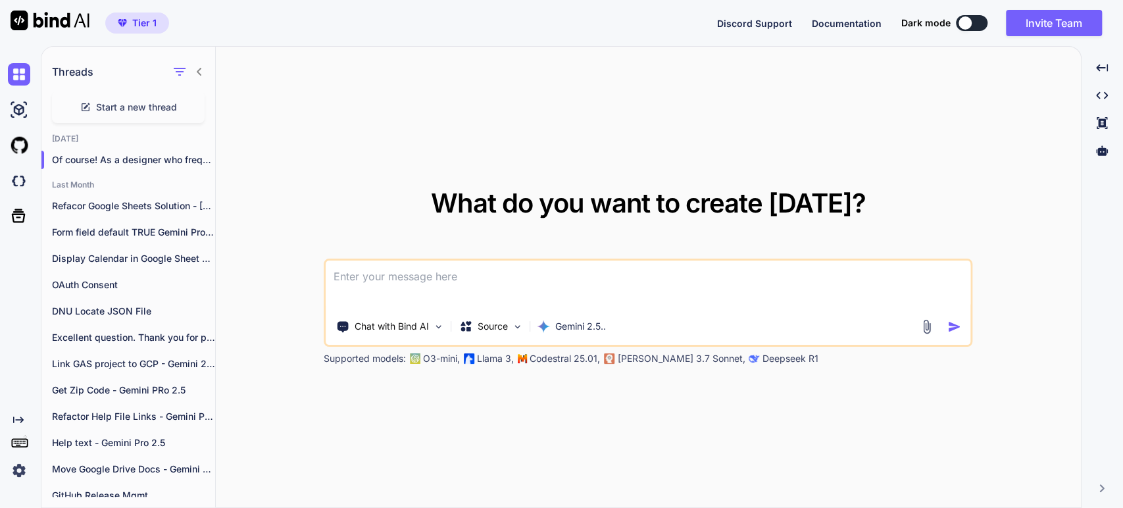
click at [423, 275] on textarea at bounding box center [648, 284] width 645 height 49
click at [98, 161] on p "Of course! As a designer who frequently ..." at bounding box center [133, 159] width 163 height 13
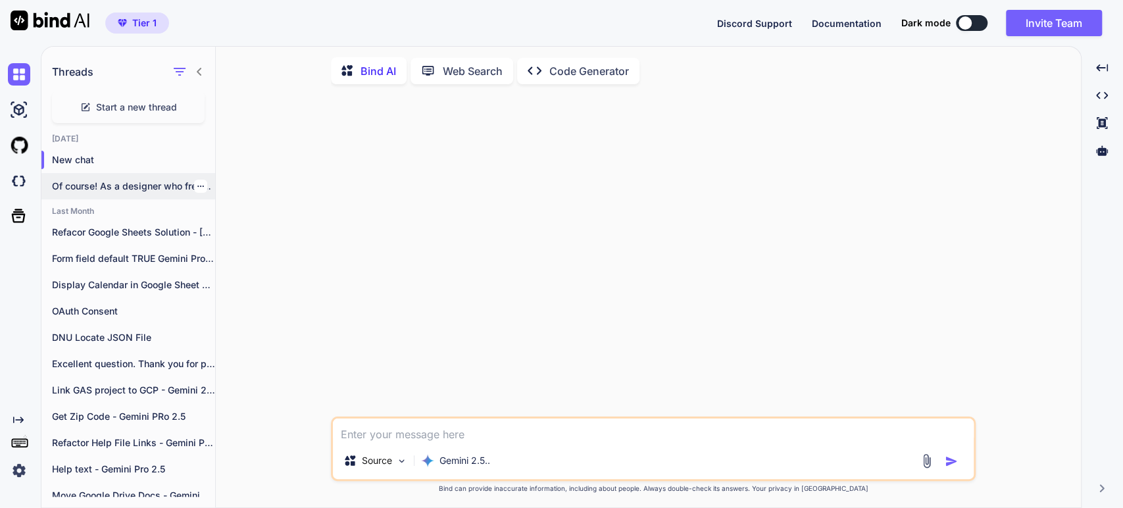
click at [137, 183] on p "Of course! As a designer who frequently..." at bounding box center [133, 186] width 163 height 13
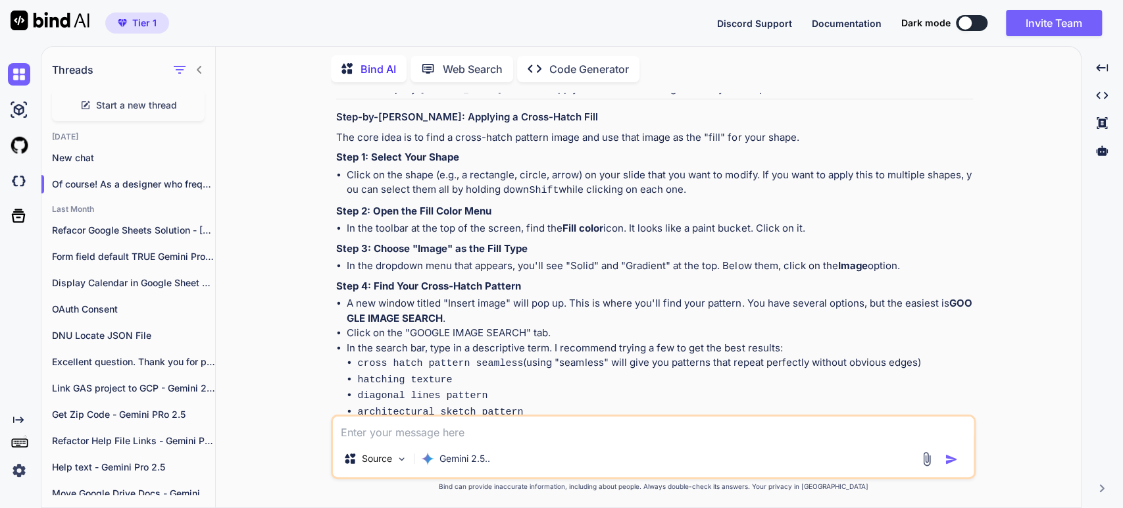
scroll to position [146, 0]
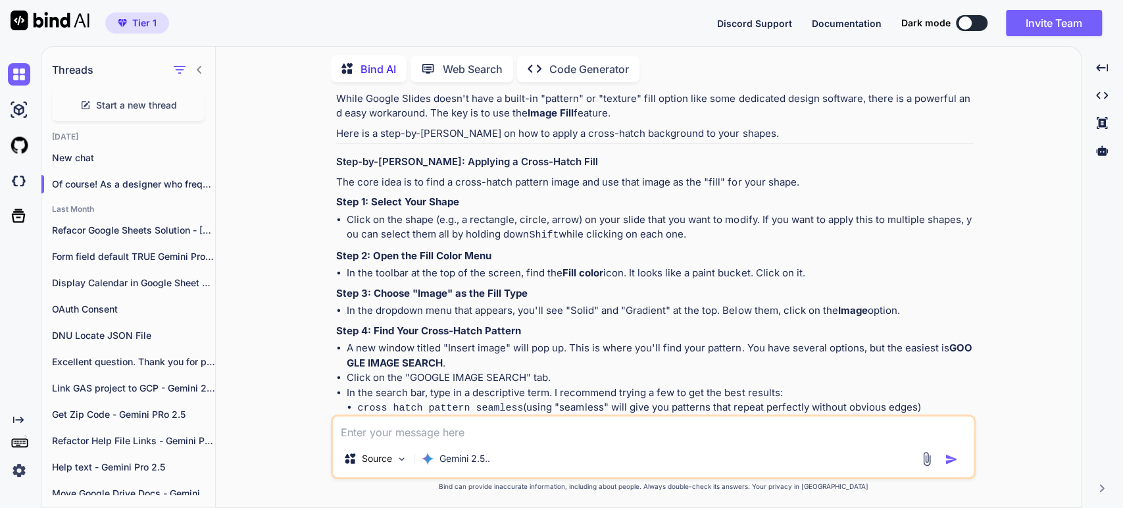
click at [506, 395] on li "In the search bar, type in a descriptive term. I recommend trying a few to get …" at bounding box center [660, 425] width 626 height 80
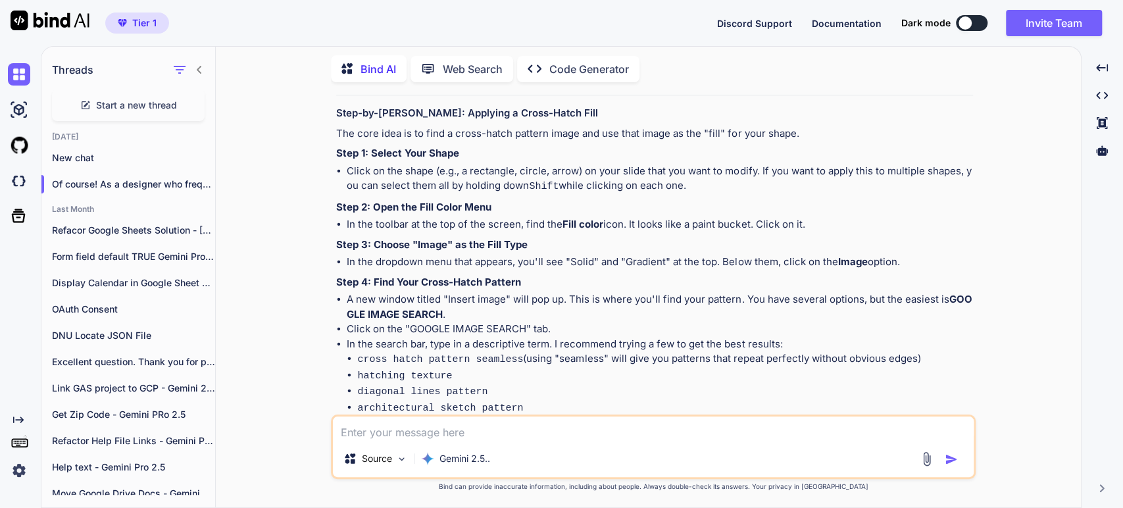
scroll to position [292, 0]
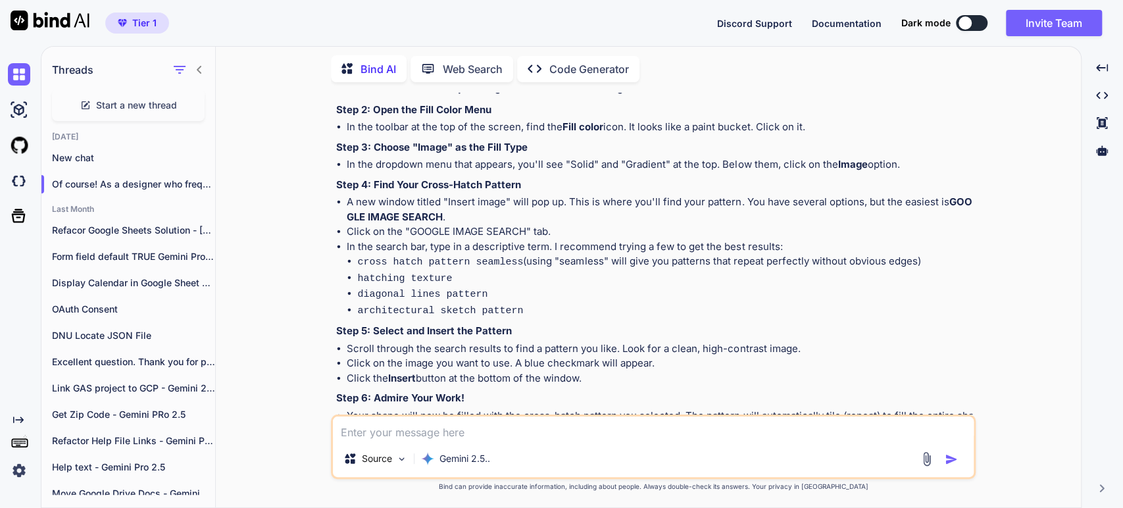
click at [584, 254] on li "cross hatch pattern seamless (using "seamless" will give you patterns that repe…" at bounding box center [665, 262] width 616 height 16
click at [560, 264] on li "cross hatch pattern seamless (using "seamless" will give you patterns that repe…" at bounding box center [665, 262] width 616 height 16
click at [637, 260] on li "cross hatch pattern seamless (using "seamless" will give you patterns that repe…" at bounding box center [665, 262] width 616 height 16
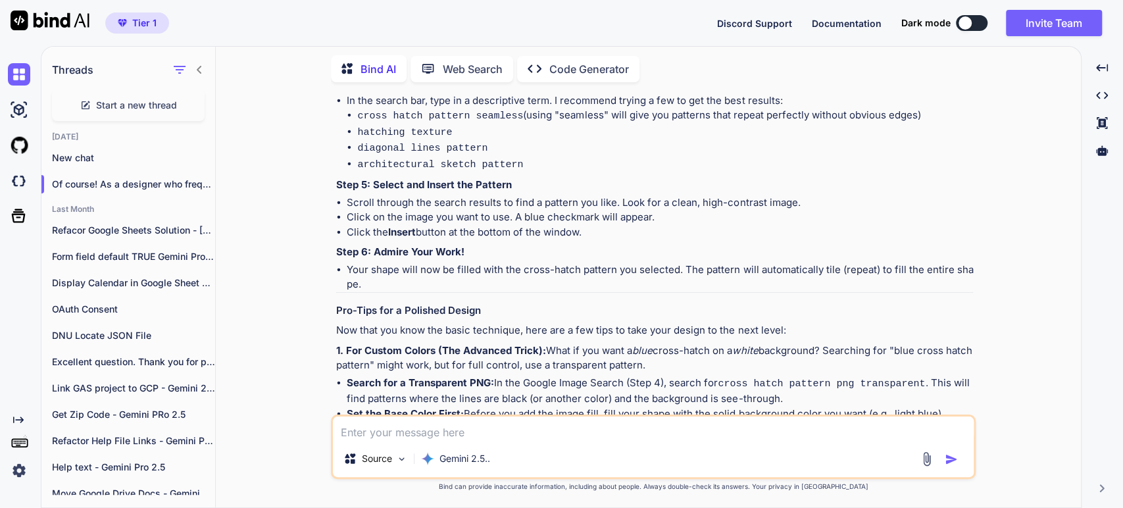
scroll to position [511, 0]
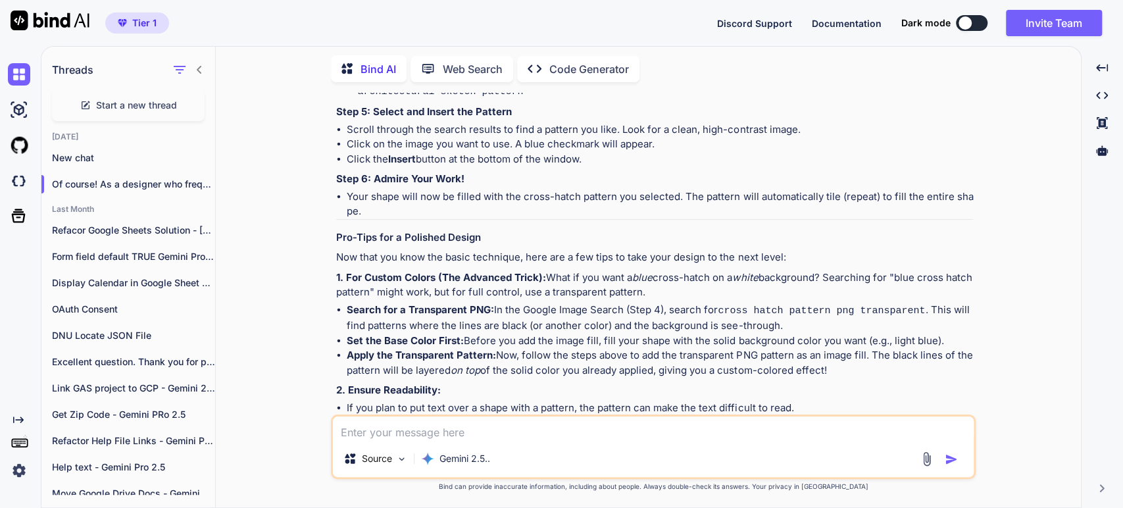
click at [671, 283] on p "1. For Custom Colors (The Advanced Trick): What if you want a blue cross-hatch …" at bounding box center [654, 285] width 637 height 30
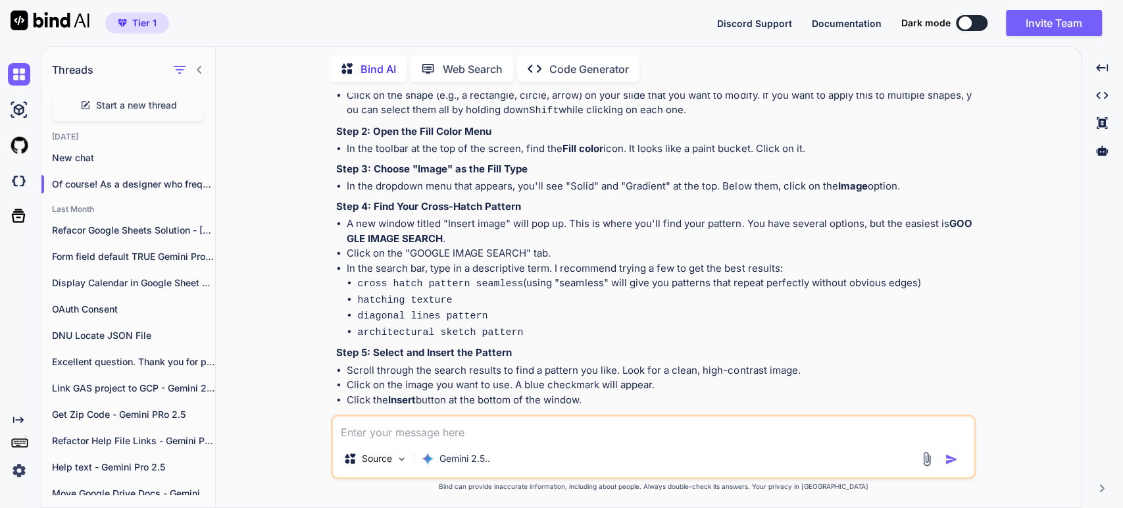
scroll to position [269, 0]
drag, startPoint x: 505, startPoint y: 280, endPoint x: 423, endPoint y: 262, distance: 84.0
click at [426, 266] on li "In the search bar, type in a descriptive term. I recommend trying a few to get …" at bounding box center [660, 302] width 626 height 80
click at [506, 282] on code "cross hatch pattern seamless" at bounding box center [440, 285] width 166 height 11
drag, startPoint x: 506, startPoint y: 281, endPoint x: 347, endPoint y: 281, distance: 159.2
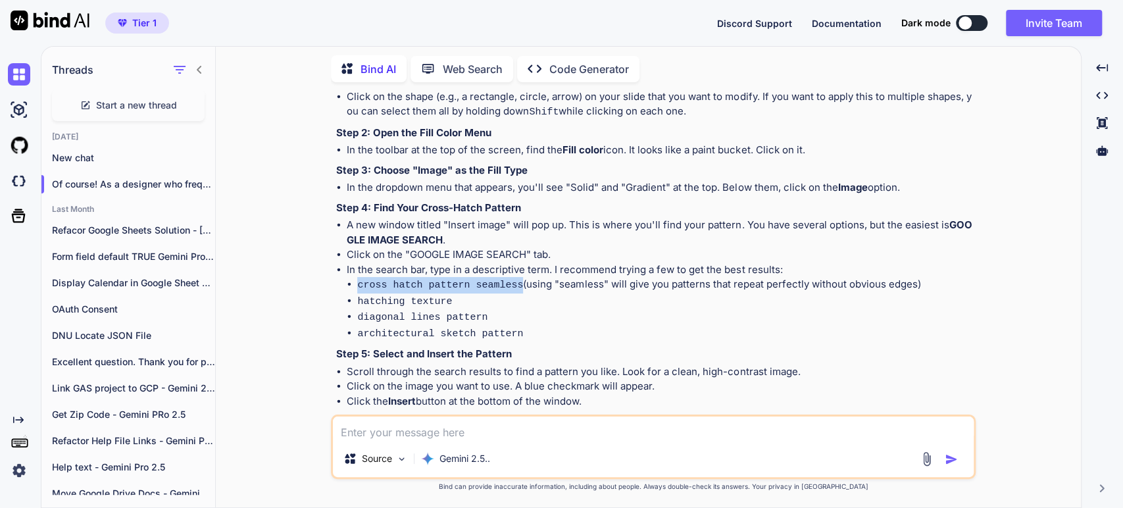
click at [357, 281] on li "cross hatch pattern seamless (using "seamless" will give you patterns that repe…" at bounding box center [665, 285] width 616 height 16
copy code "cross hatch pattern seamless"
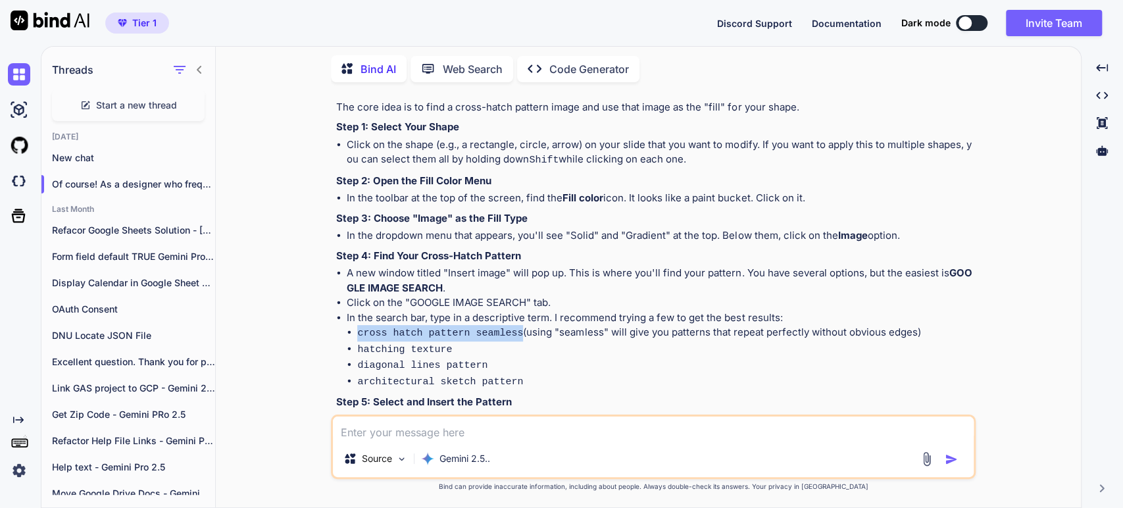
scroll to position [123, 0]
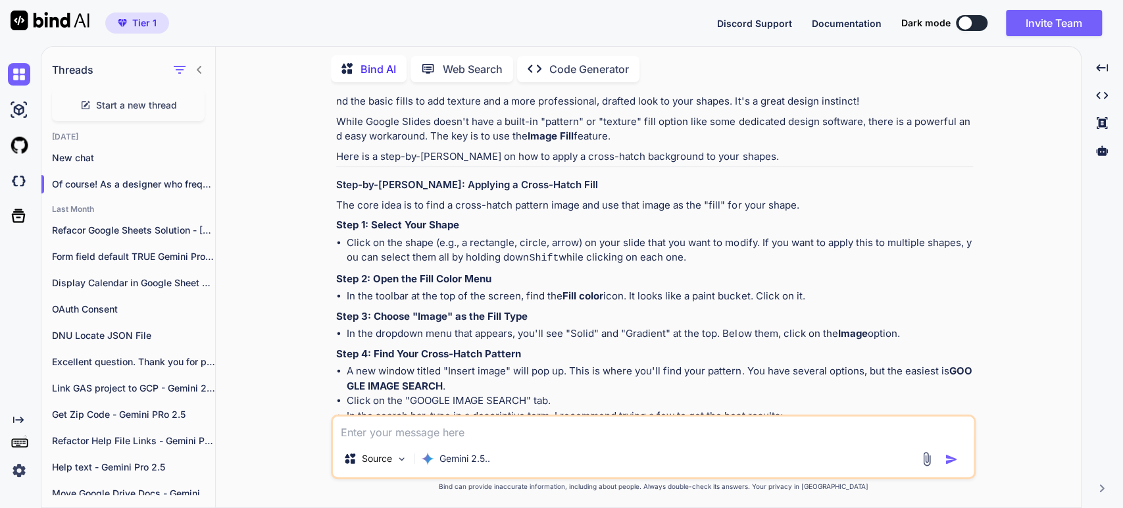
drag, startPoint x: 514, startPoint y: 249, endPoint x: 510, endPoint y: 241, distance: 9.4
click at [511, 246] on li "Click on the shape (e.g., a rectangle, circle, arrow) on your slide that you wa…" at bounding box center [660, 250] width 626 height 31
click at [406, 294] on li "In the toolbar at the top of the screen, find the Fill color icon. It looks lik…" at bounding box center [660, 296] width 626 height 15
click at [570, 293] on strong "Fill color" at bounding box center [582, 295] width 41 height 12
click at [750, 291] on li "In the toolbar at the top of the screen, find the Fill color icon. It looks lik…" at bounding box center [660, 296] width 626 height 15
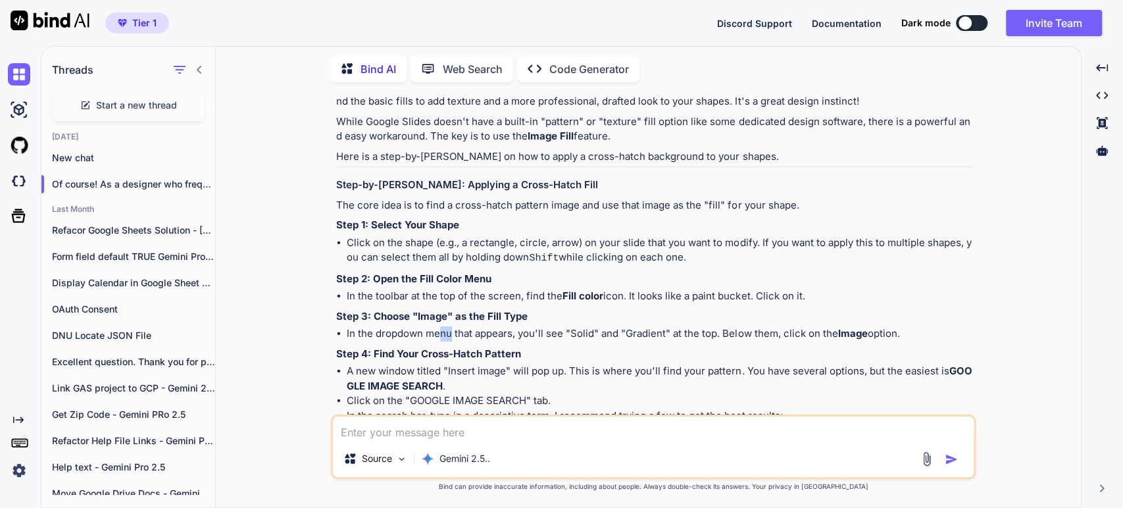
drag, startPoint x: 441, startPoint y: 335, endPoint x: 449, endPoint y: 331, distance: 9.7
click at [449, 331] on li "In the dropdown menu that appears, you'll see "Solid" and "Gradient" at the top…" at bounding box center [660, 333] width 626 height 15
drag, startPoint x: 520, startPoint y: 328, endPoint x: 583, endPoint y: 308, distance: 66.3
click at [520, 328] on li "In the dropdown menu that appears, you'll see "Solid" and "Gradient" at the top…" at bounding box center [660, 333] width 626 height 15
click at [370, 447] on div "Source" at bounding box center [375, 458] width 74 height 26
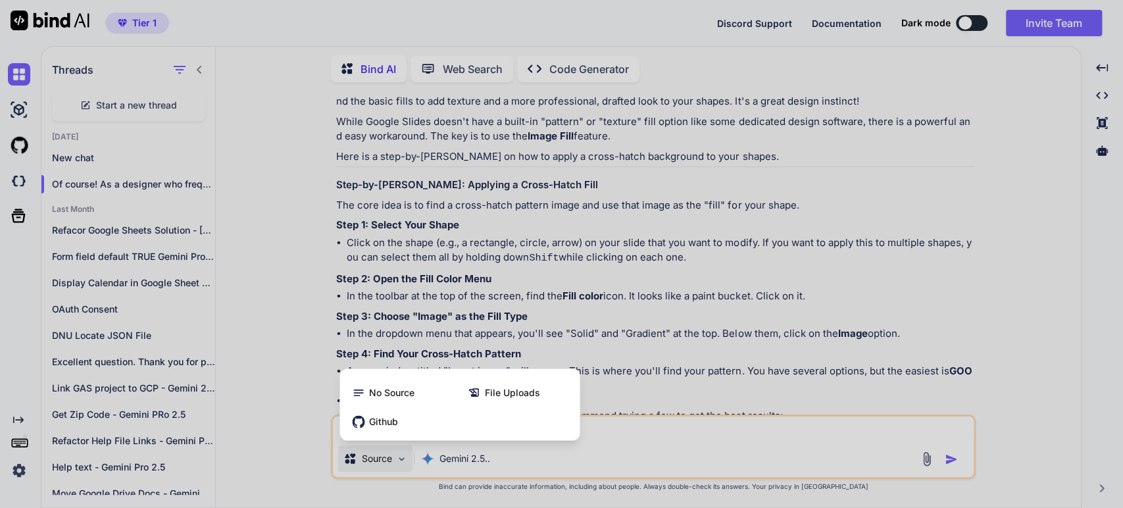
click at [103, 381] on div at bounding box center [561, 254] width 1123 height 508
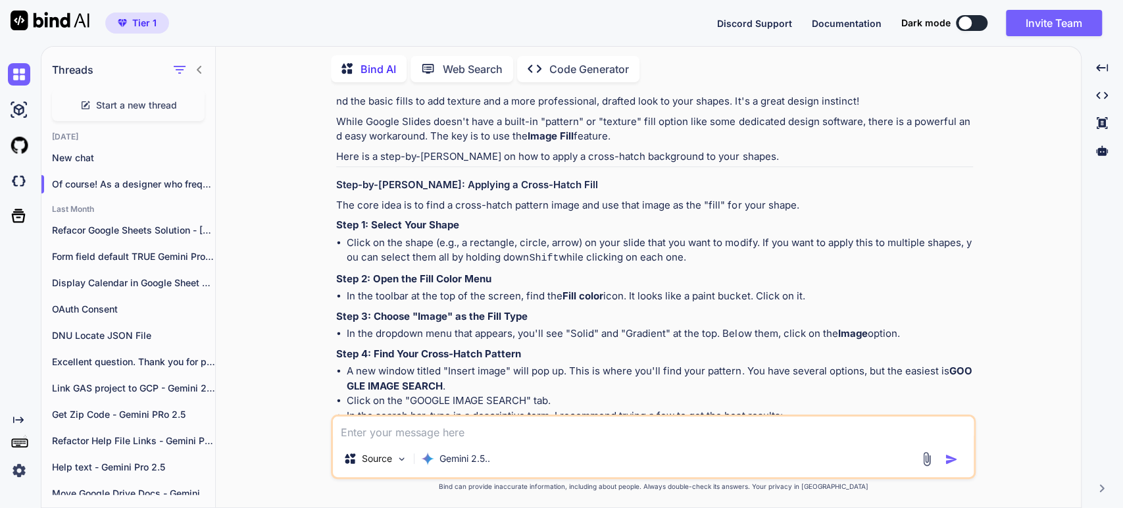
drag, startPoint x: 365, startPoint y: 435, endPoint x: 337, endPoint y: 506, distance: 77.1
click at [363, 435] on textarea at bounding box center [653, 428] width 641 height 24
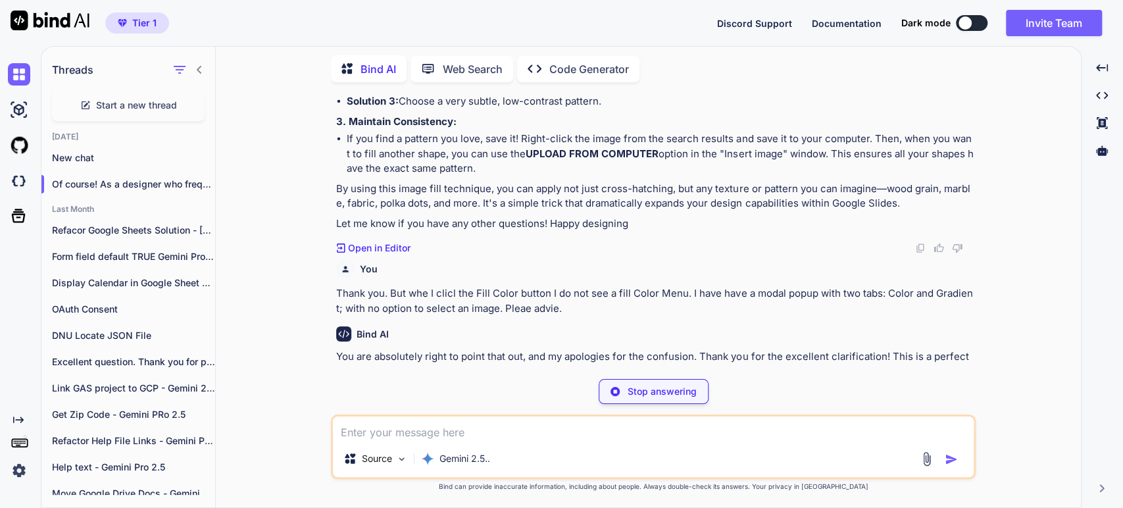
scroll to position [862, 0]
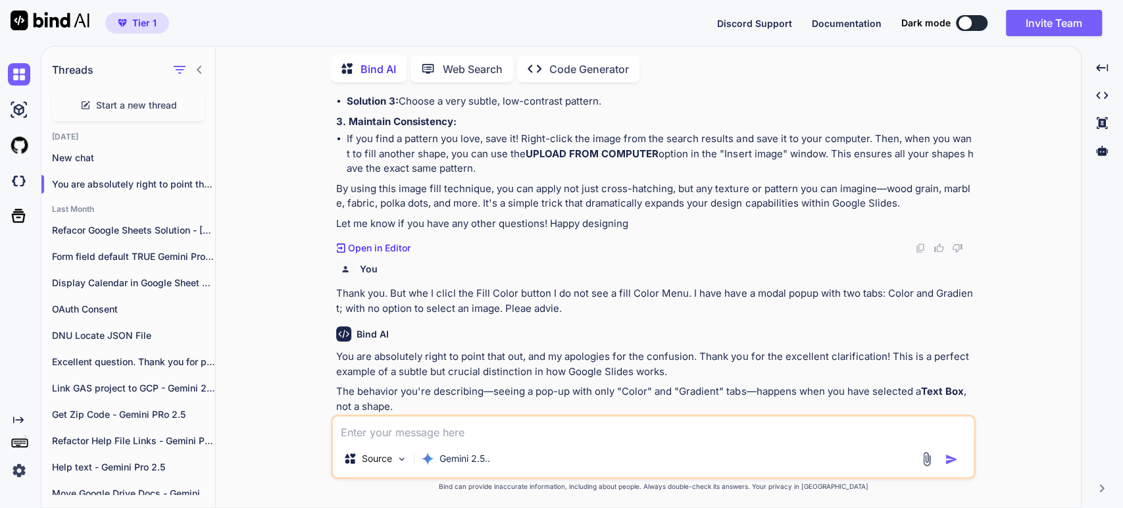
click at [606, 394] on p "The behavior you're describing—seeing a pop-up with only "Color" and "Gradient"…" at bounding box center [654, 399] width 637 height 30
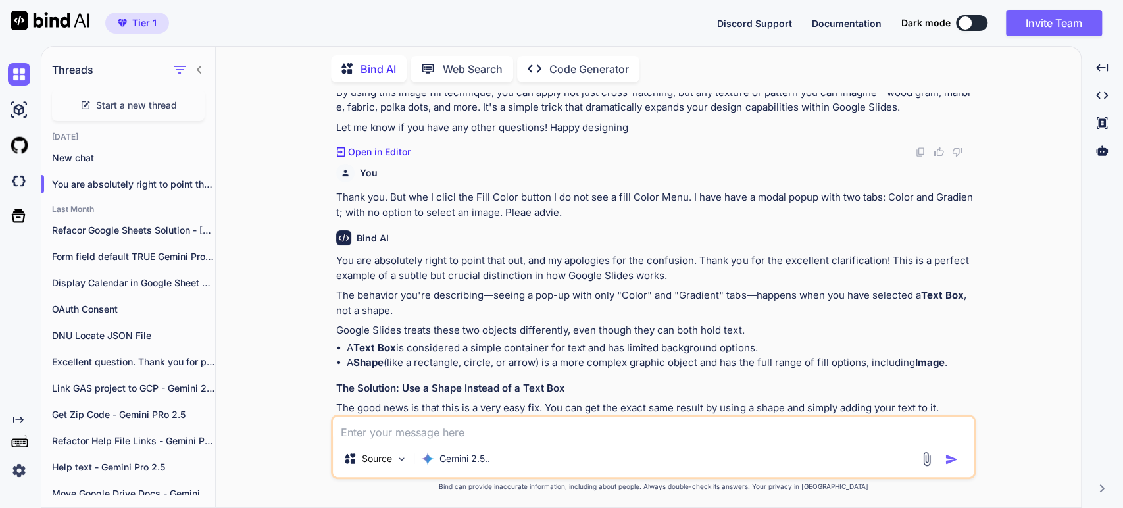
scroll to position [1008, 0]
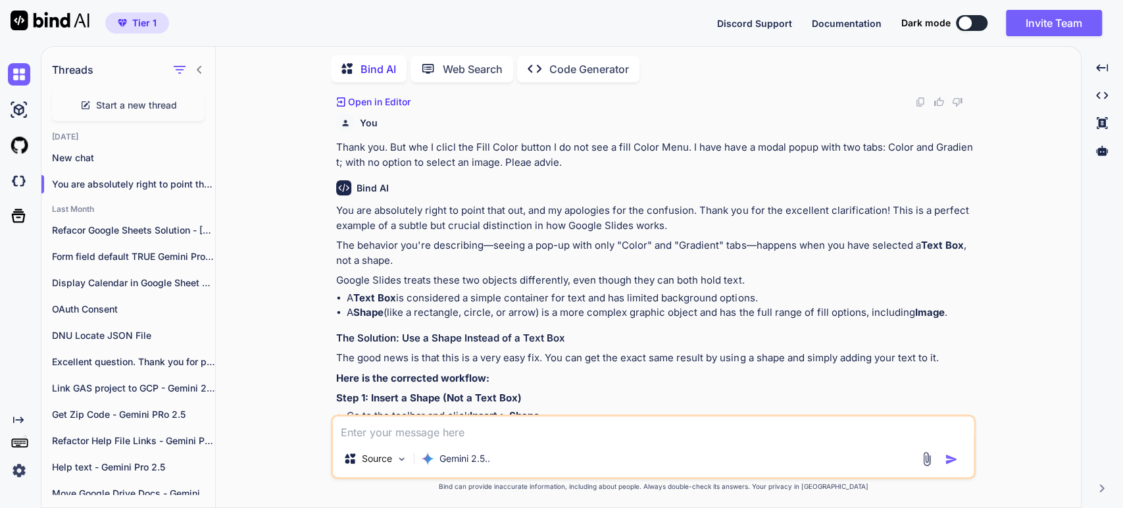
click at [384, 346] on h3 "The Solution: Use a Shape Instead of a Text Box" at bounding box center [654, 338] width 637 height 15
click at [401, 366] on p "The good news is that this is a very easy fix. You can get the exact same resul…" at bounding box center [654, 358] width 637 height 15
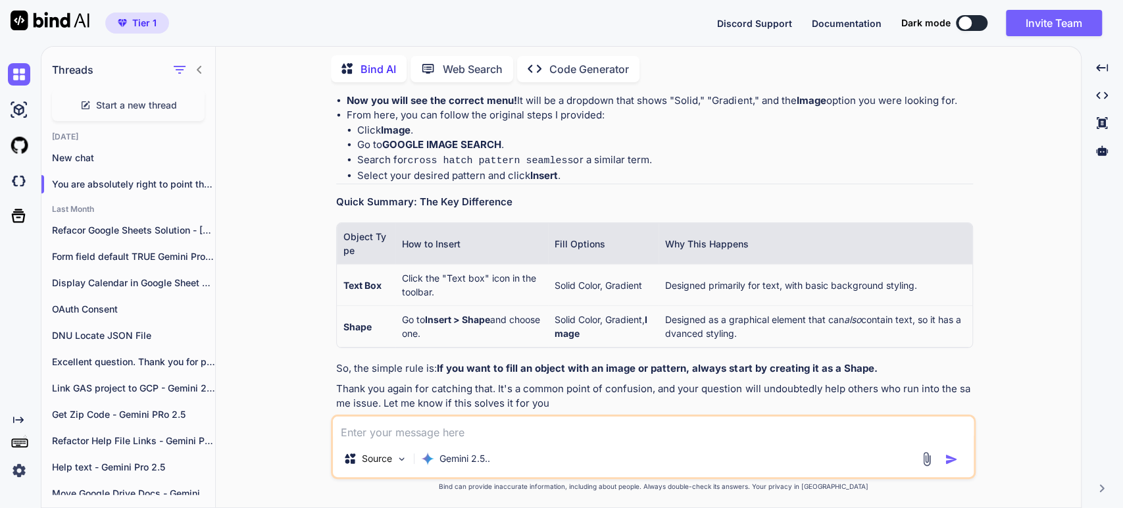
scroll to position [1481, 0]
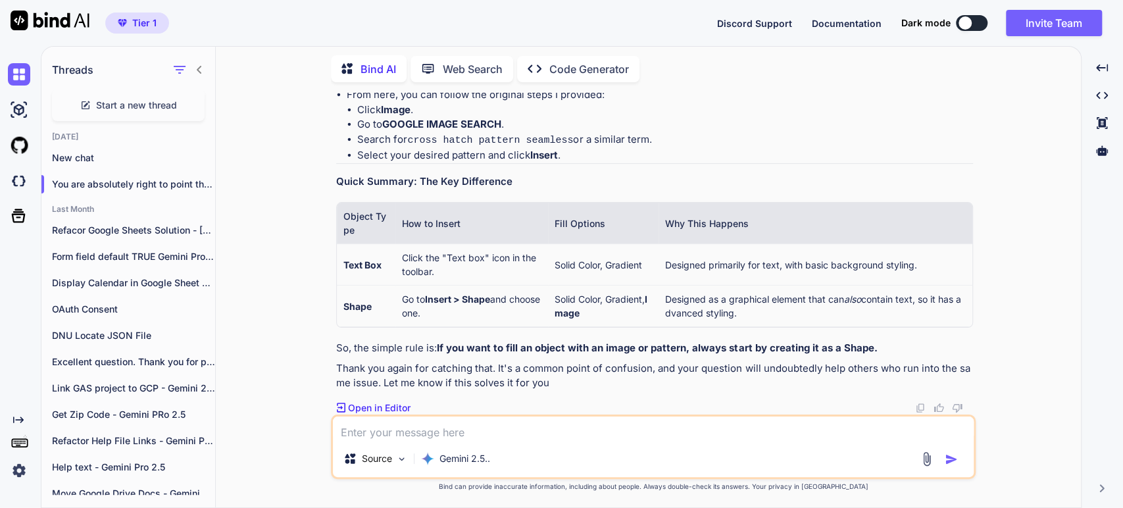
click at [457, 268] on td "Click the "Text box" icon in the toolbar." at bounding box center [471, 264] width 153 height 41
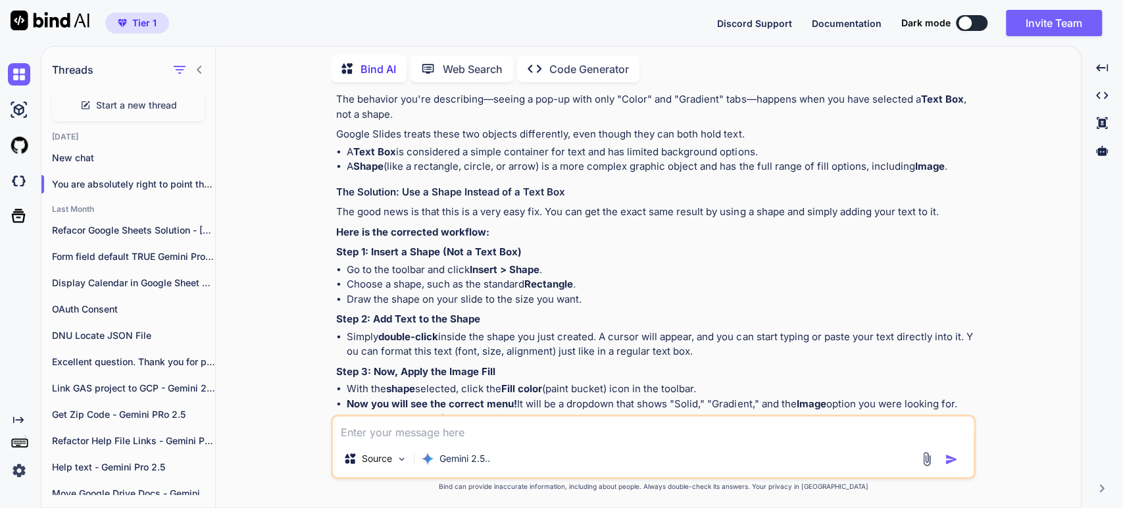
scroll to position [1189, 0]
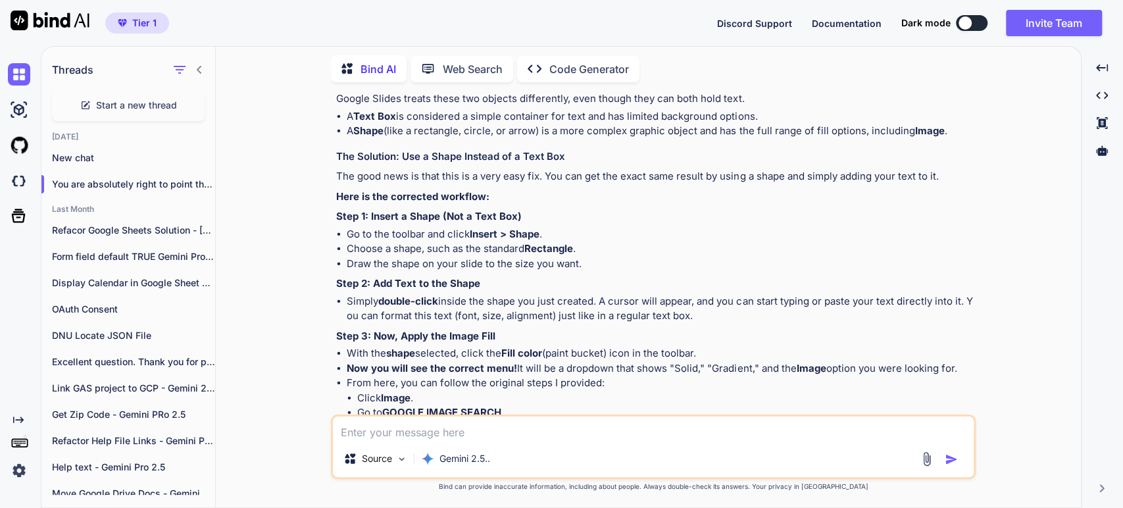
drag, startPoint x: 379, startPoint y: 424, endPoint x: 395, endPoint y: 493, distance: 70.7
click at [379, 424] on textarea at bounding box center [653, 428] width 641 height 24
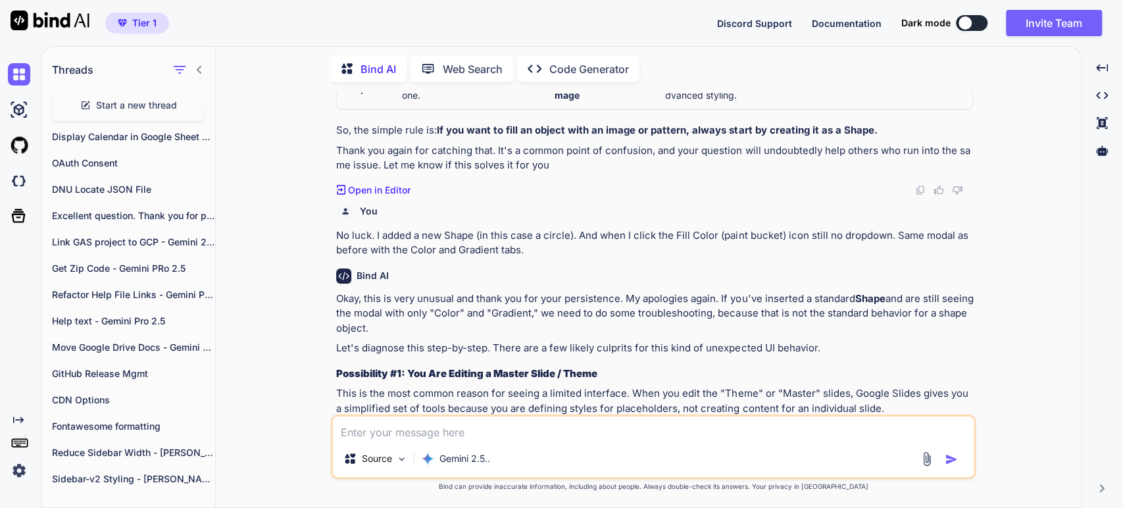
scroll to position [1781, 0]
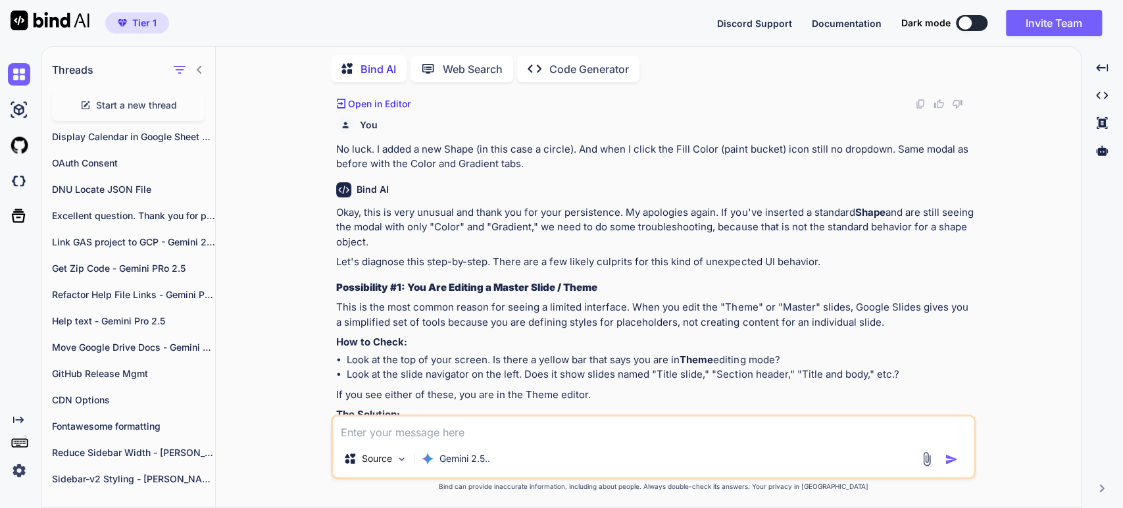
click at [677, 230] on p "Okay, this is very unusual and thank you for your persistence. My apologies aga…" at bounding box center [654, 227] width 637 height 45
click at [530, 293] on strong "Possibility #1: You Are Editing a Master Slide / Theme" at bounding box center [466, 287] width 261 height 12
click at [391, 309] on p "This is the most common reason for seeing a limited interface. When you edit th…" at bounding box center [654, 315] width 637 height 30
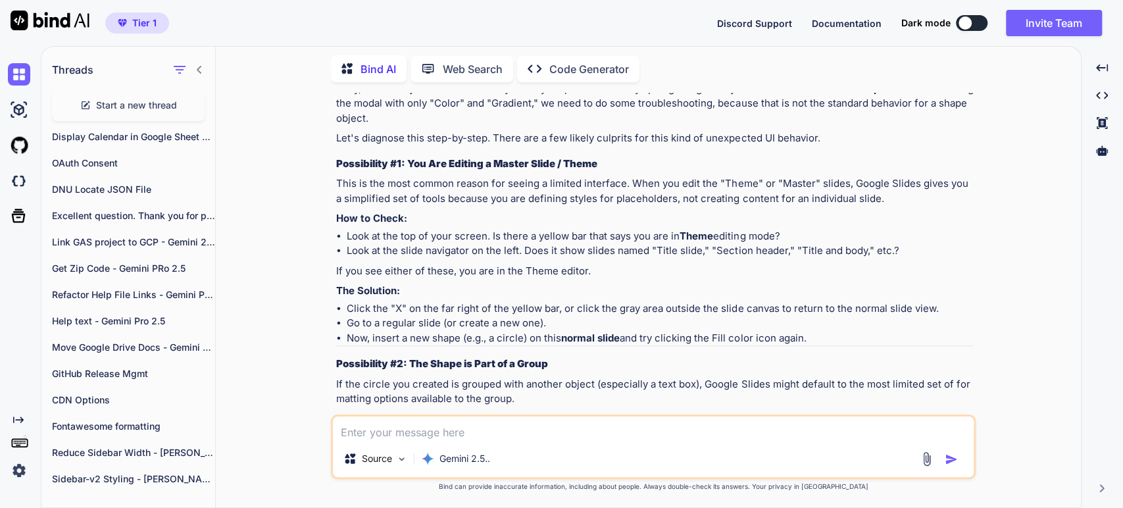
scroll to position [1927, 0]
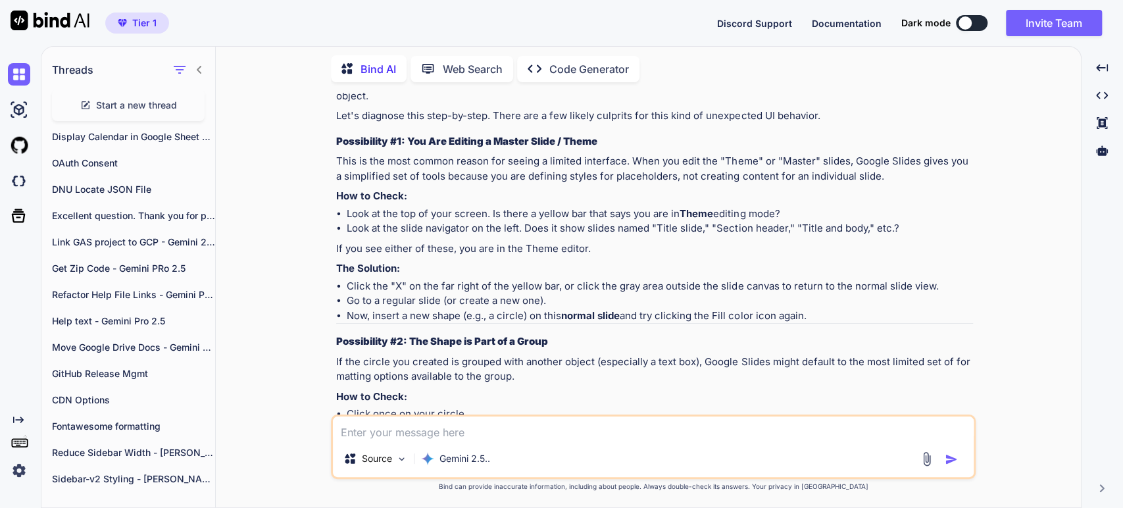
click at [505, 340] on strong "Possibility #2: The Shape is Part of a Group" at bounding box center [442, 341] width 212 height 12
click at [421, 364] on p "If the circle you created is grouped with another object (especially a text box…" at bounding box center [654, 369] width 637 height 30
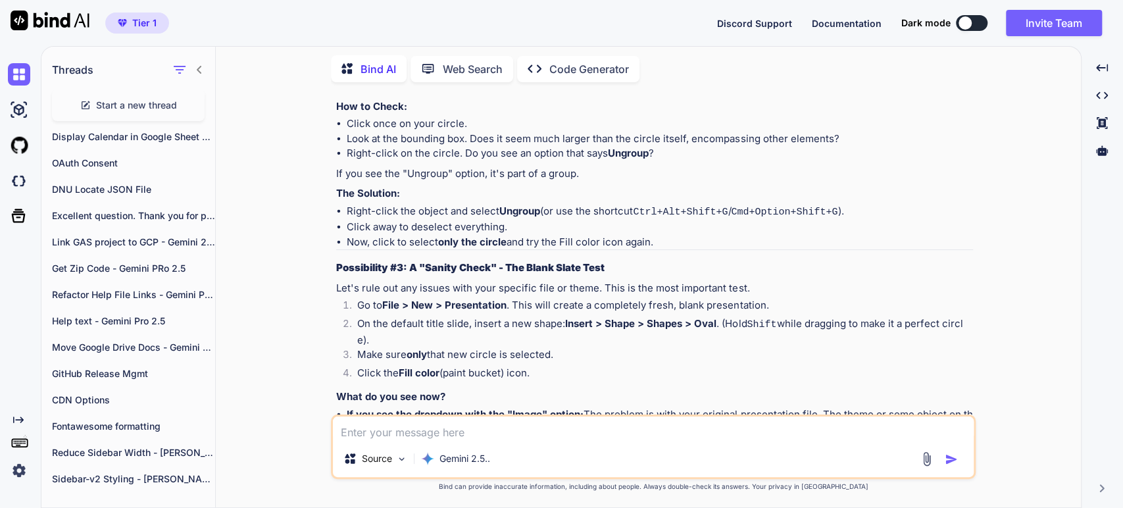
scroll to position [2220, 0]
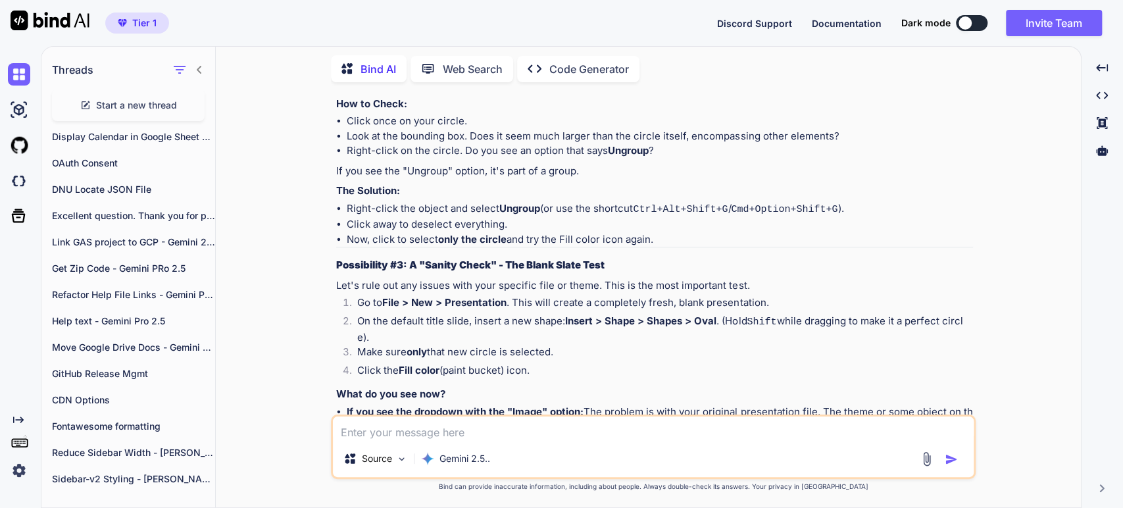
drag, startPoint x: 395, startPoint y: 272, endPoint x: 448, endPoint y: 266, distance: 53.6
click at [395, 271] on strong "Possibility #3: A "Sanity Check" - The Blank Slate Test" at bounding box center [470, 264] width 268 height 12
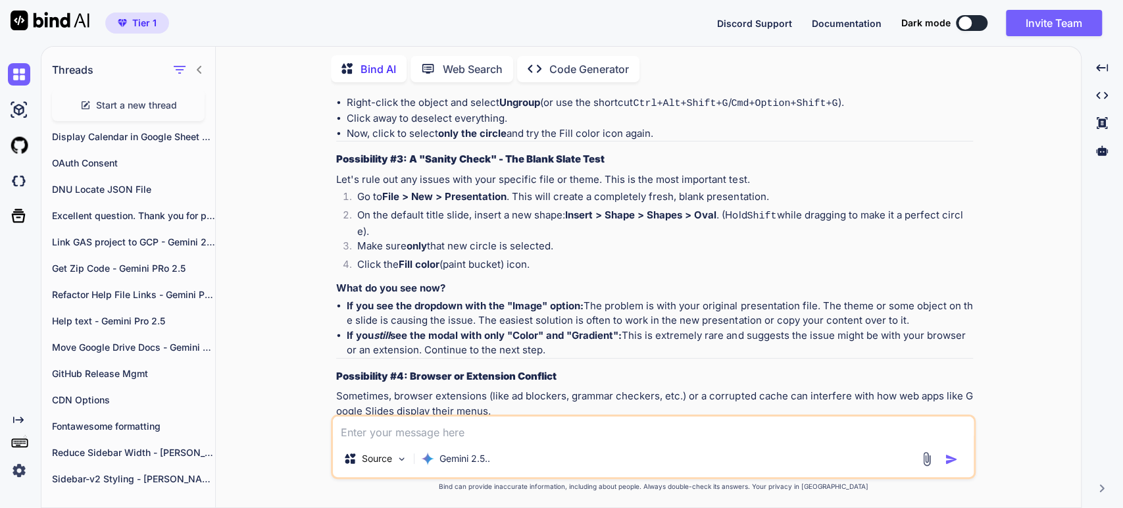
scroll to position [2366, 0]
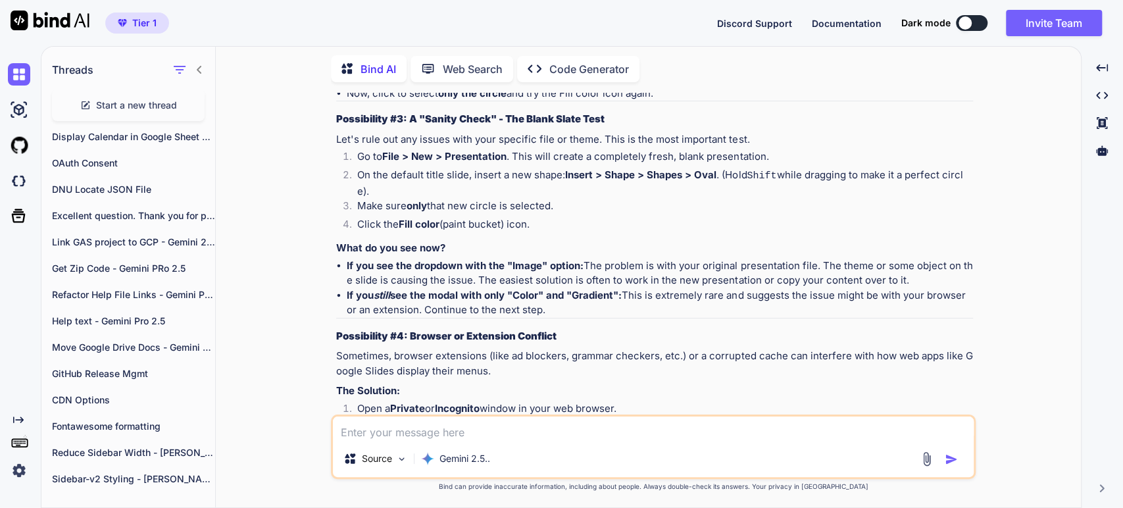
click at [744, 304] on li "If you still see the modal with only "Color" and "Gradient": This is extremely …" at bounding box center [660, 303] width 626 height 30
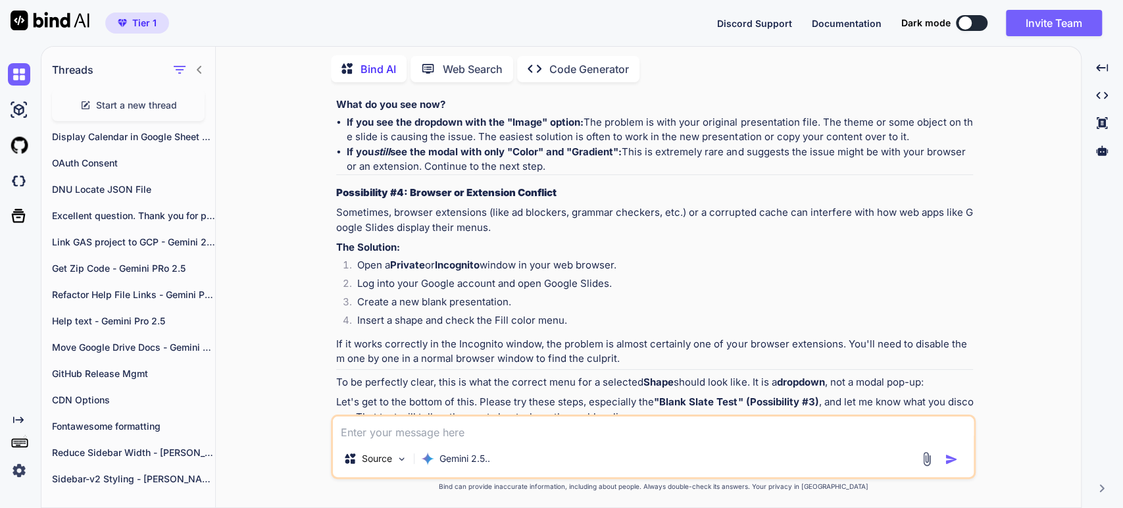
scroll to position [2512, 0]
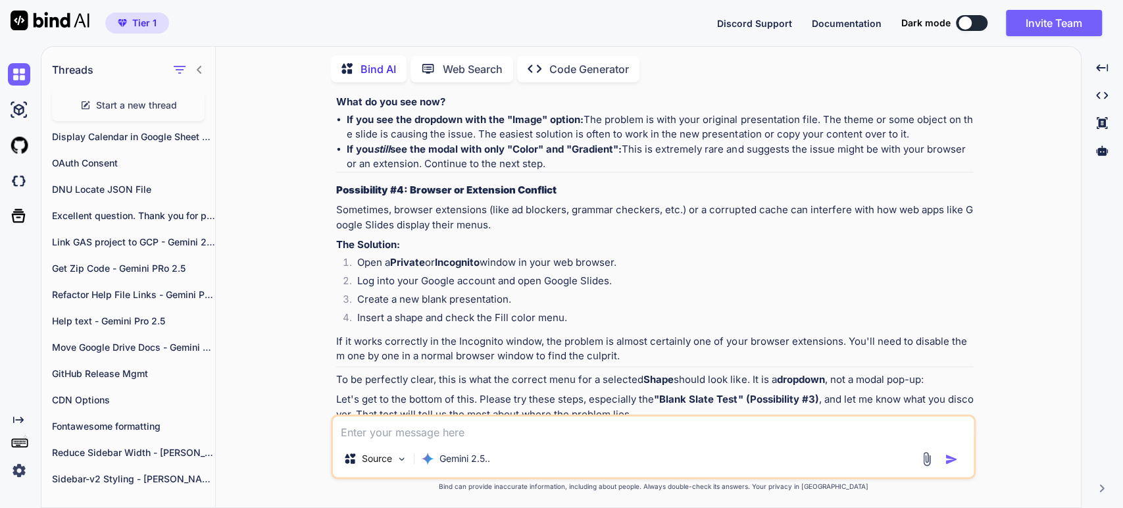
click at [535, 214] on p "Sometimes, browser extensions (like ad blockers, grammar checkers, etc.) or a c…" at bounding box center [654, 218] width 637 height 30
click at [635, 215] on p "Sometimes, browser extensions (like ad blockers, grammar checkers, etc.) or a c…" at bounding box center [654, 218] width 637 height 30
click at [742, 207] on p "Sometimes, browser extensions (like ad blockers, grammar checkers, etc.) or a c…" at bounding box center [654, 218] width 637 height 30
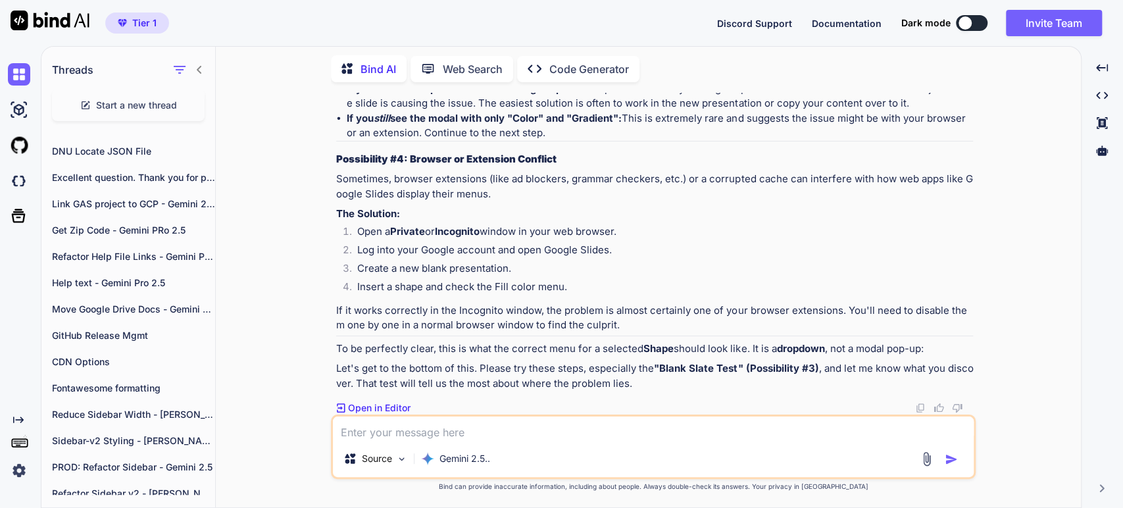
scroll to position [219, 0]
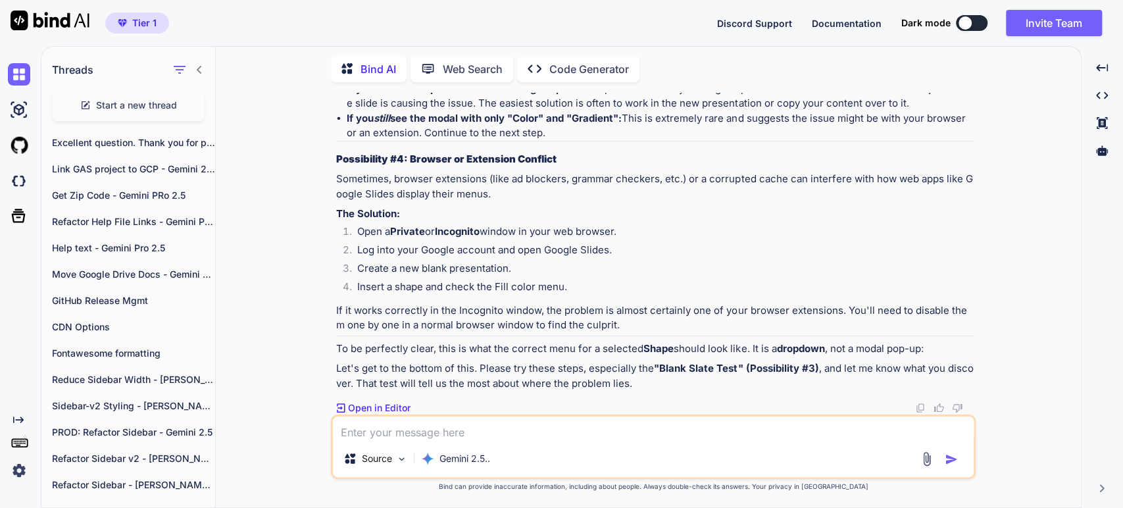
drag, startPoint x: 400, startPoint y: 272, endPoint x: 395, endPoint y: 265, distance: 8.0
click at [399, 266] on li "Create a new blank presentation." at bounding box center [660, 270] width 626 height 18
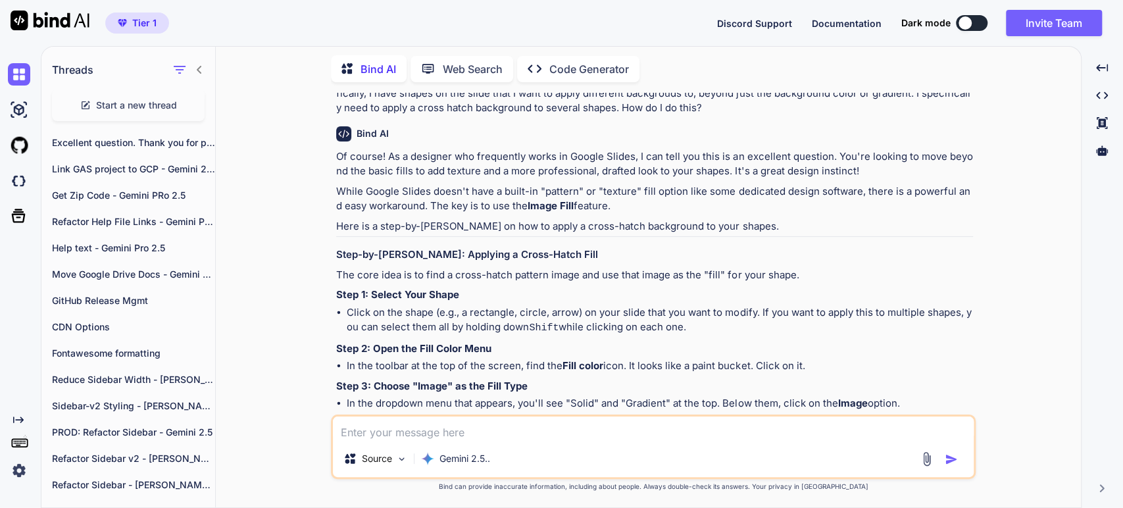
scroll to position [0, 0]
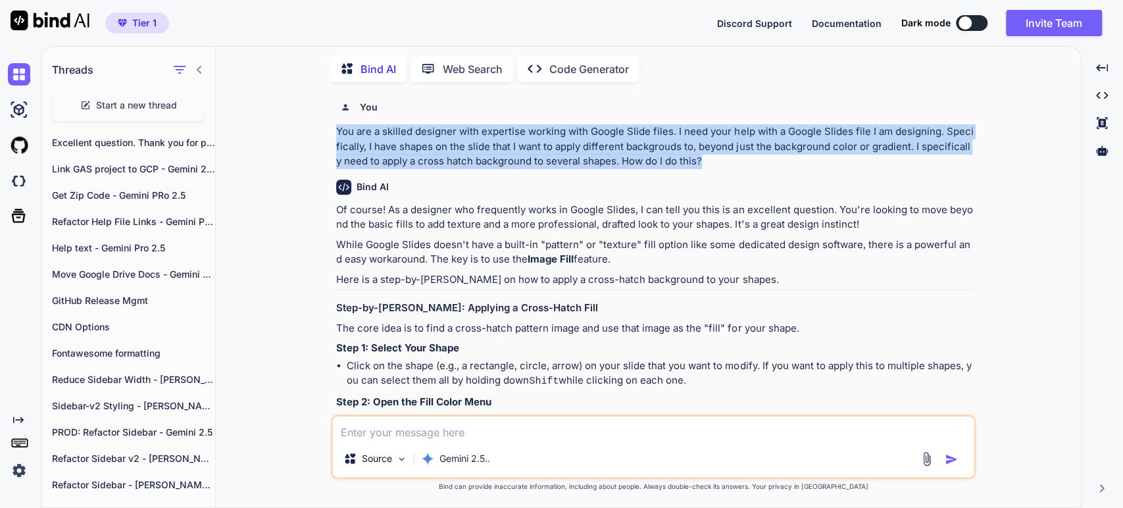
drag, startPoint x: 726, startPoint y: 157, endPoint x: 310, endPoint y: 118, distance: 417.5
click at [311, 127] on div "You You are a skilled designer with expertise working with Google Slide files. …" at bounding box center [653, 300] width 854 height 414
copy p "You are a skilled designer with expertise working with Google Slide files. I ne…"
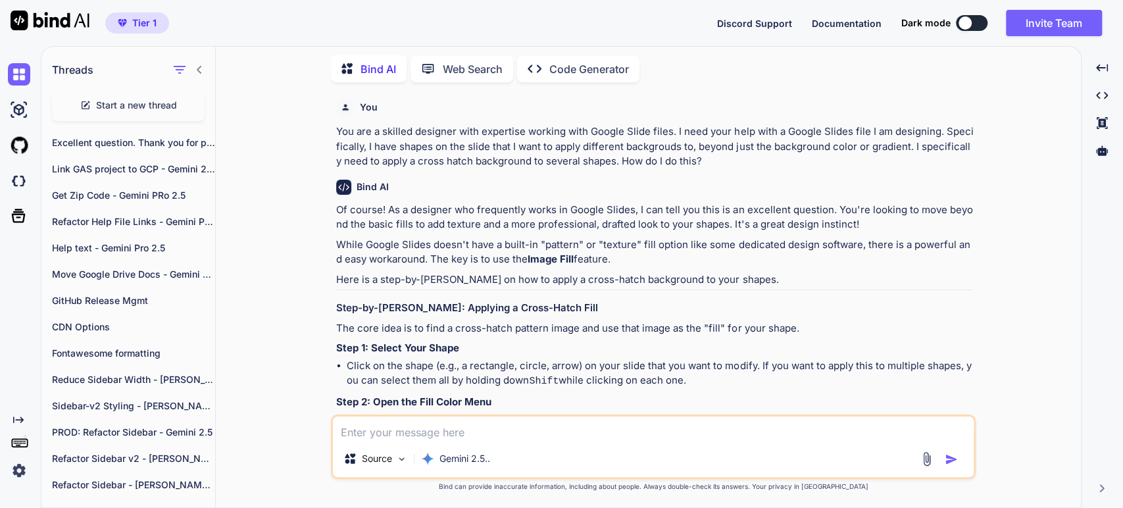
click at [147, 105] on span "Start a new thread" at bounding box center [136, 105] width 81 height 13
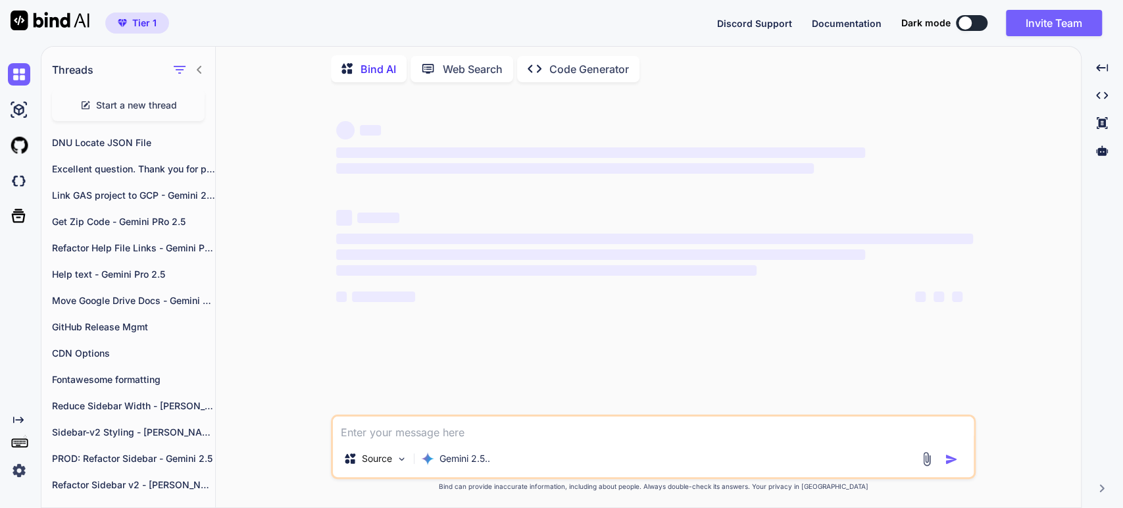
scroll to position [245, 0]
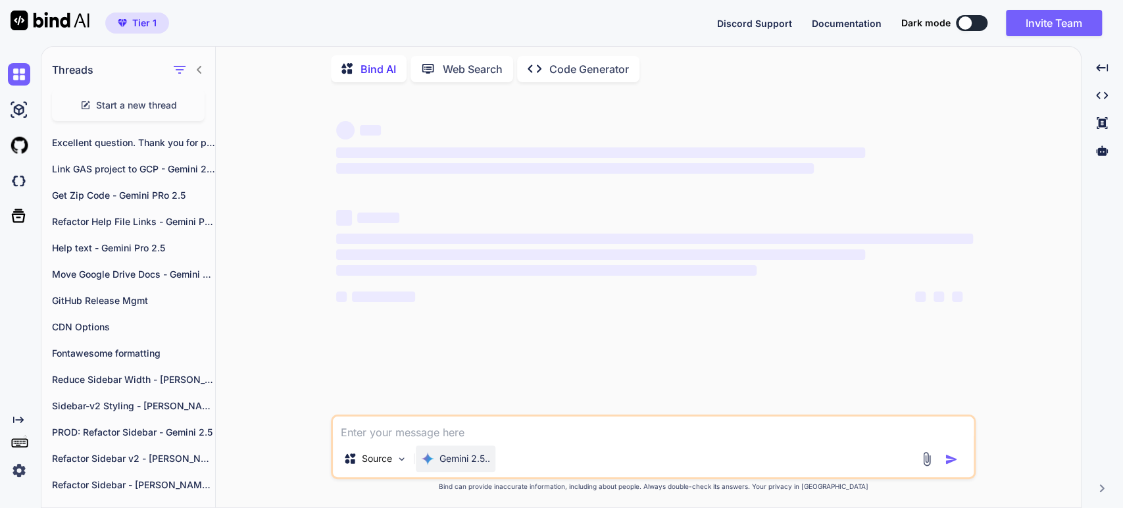
click at [477, 451] on div "Gemini 2.5.." at bounding box center [456, 458] width 80 height 26
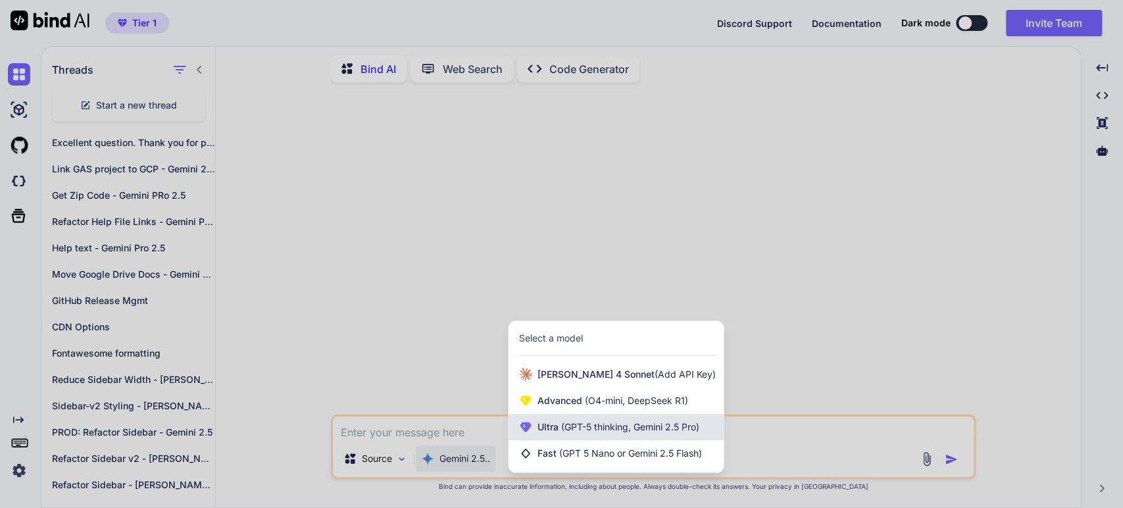
click at [541, 429] on span "Ultra (GPT-5 thinking, Gemini 2.5 Pro)" at bounding box center [618, 426] width 162 height 13
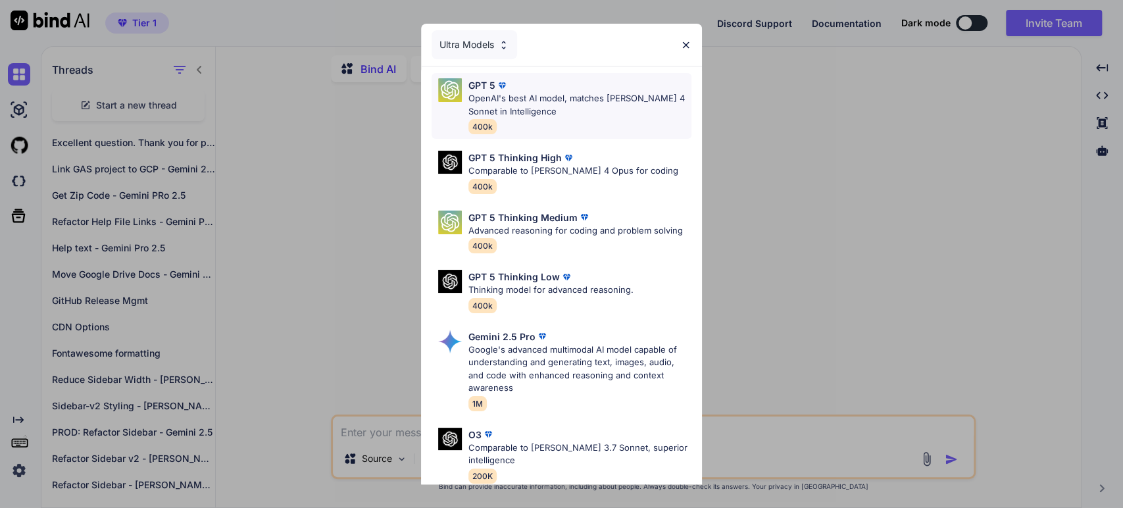
click at [492, 93] on p "OpenAI's best AI model, matches [PERSON_NAME] 4 Sonnet in Intelligence" at bounding box center [579, 105] width 223 height 26
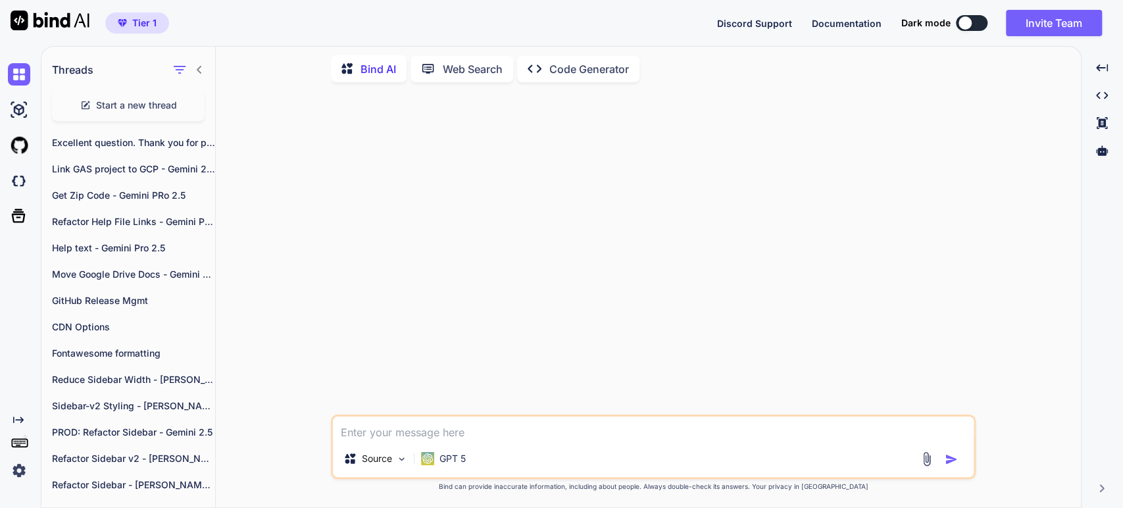
drag, startPoint x: 444, startPoint y: 430, endPoint x: 443, endPoint y: 424, distance: 6.7
click at [444, 429] on textarea at bounding box center [653, 428] width 641 height 24
paste textarea "You are a skilled designer with expertise working with Google Slide files. I ne…"
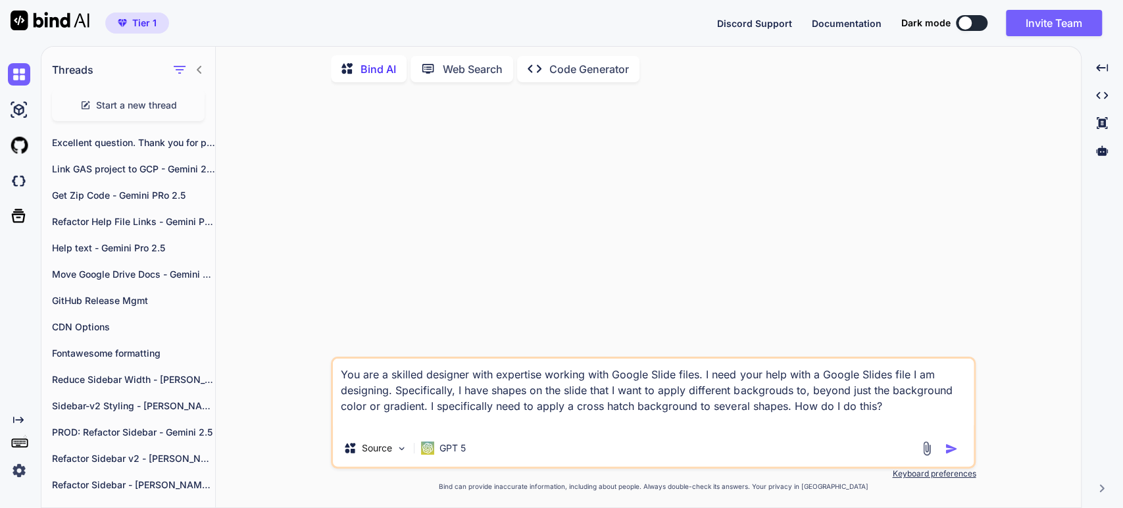
click at [944, 449] on div at bounding box center [941, 448] width 44 height 15
click at [892, 412] on textarea "You are a skilled designer with expertise working with Google Slide files. I ne…" at bounding box center [653, 393] width 641 height 71
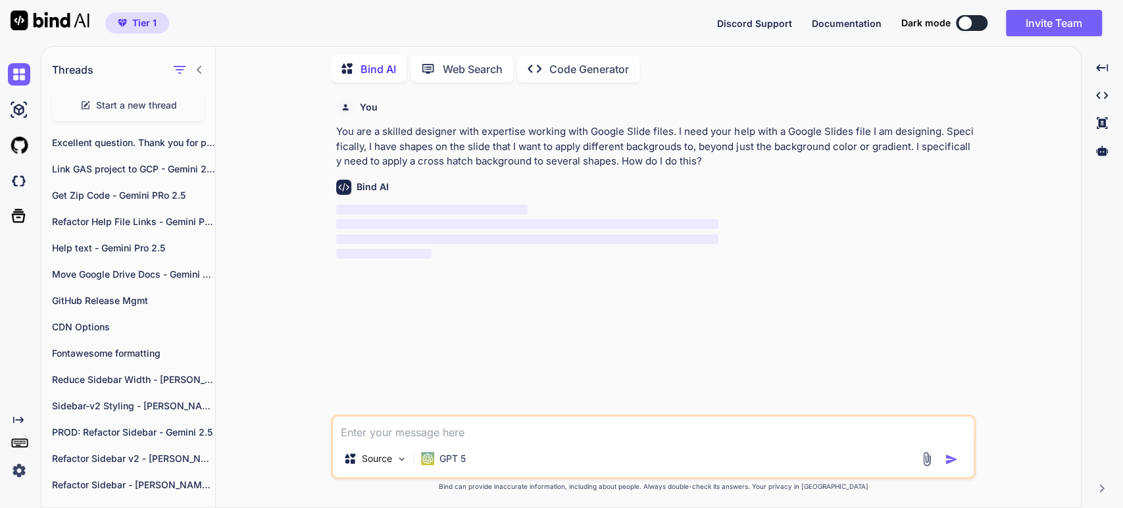
click at [458, 157] on p "You are a skilled designer with expertise working with Google Slide files. I ne…" at bounding box center [654, 146] width 637 height 45
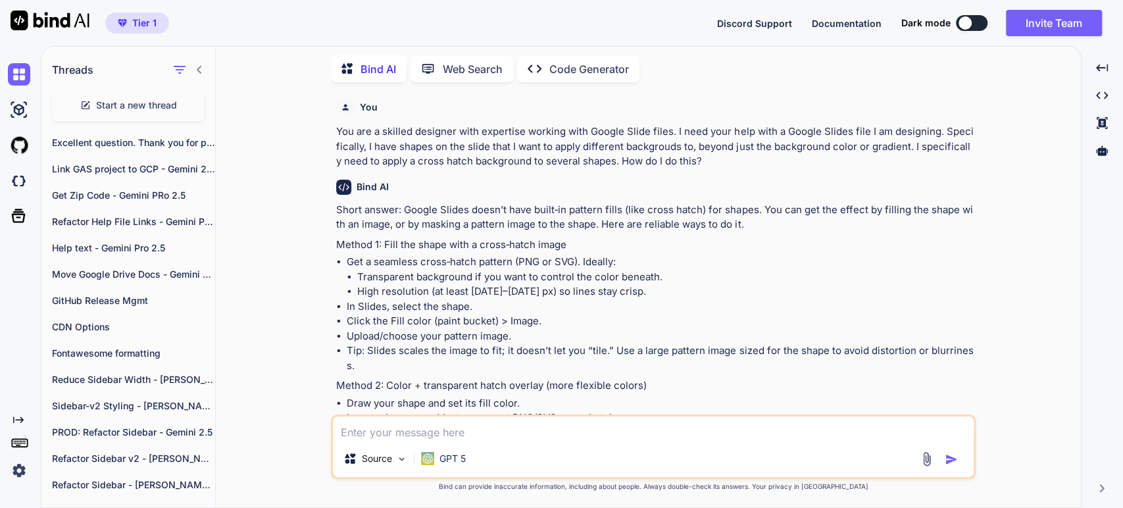
click at [446, 351] on li "Tip: Slides scales the image to fit; it doesn’t let you “tile.” Use a large pat…" at bounding box center [660, 358] width 626 height 30
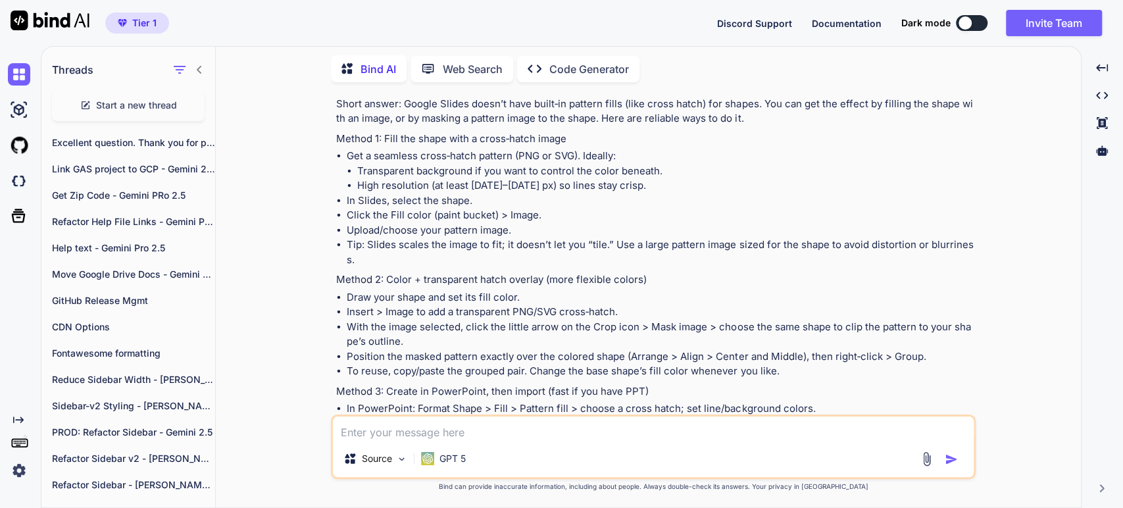
scroll to position [0, 0]
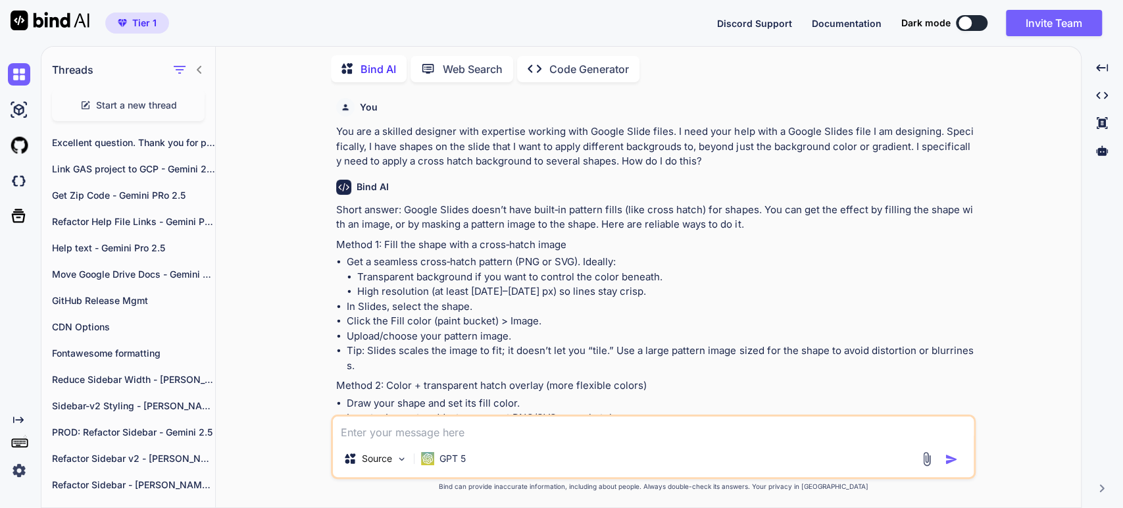
click at [529, 198] on div "Bind AI Short answer: Google Slides doesn’t have built‑in pattern fills (like c…" at bounding box center [654, 509] width 637 height 680
click at [447, 235] on div "Short answer: Google Slides doesn’t have built‑in pattern fills (like cross hat…" at bounding box center [654, 514] width 637 height 623
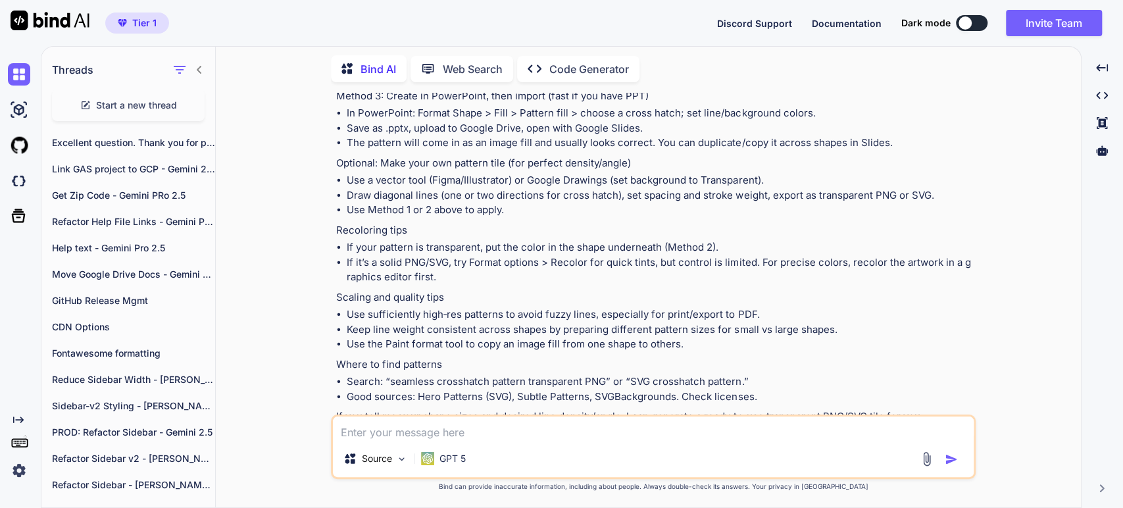
scroll to position [433, 0]
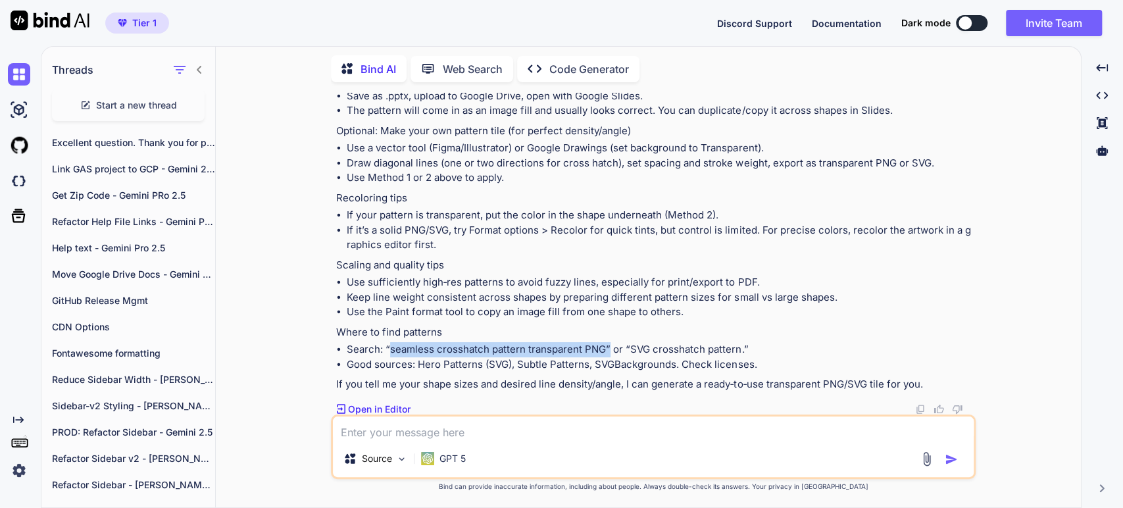
drag, startPoint x: 606, startPoint y: 348, endPoint x: 387, endPoint y: 351, distance: 219.0
click at [387, 351] on li "Search: “seamless crosshatch pattern transparent PNG” or “SVG crosshatch patter…" at bounding box center [660, 349] width 626 height 15
copy li "seamless crosshatch pattern transparent PNG”"
